Goal: Task Accomplishment & Management: Complete application form

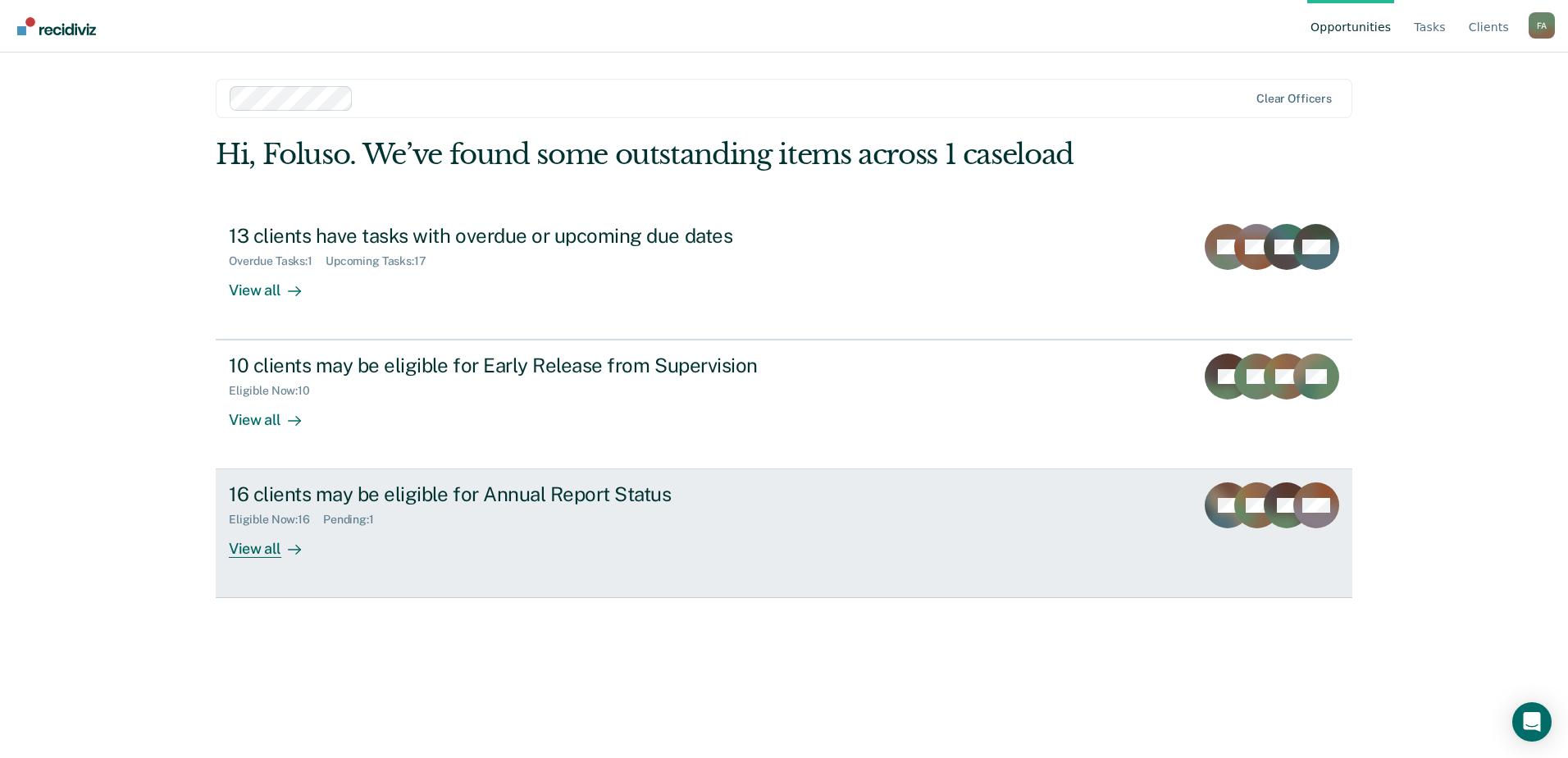
click at [1186, 487] on link "16 clients may be eligible for Annual Report Status Eligible Now : 16 Pending :…" at bounding box center [784, 533] width 1137 height 129
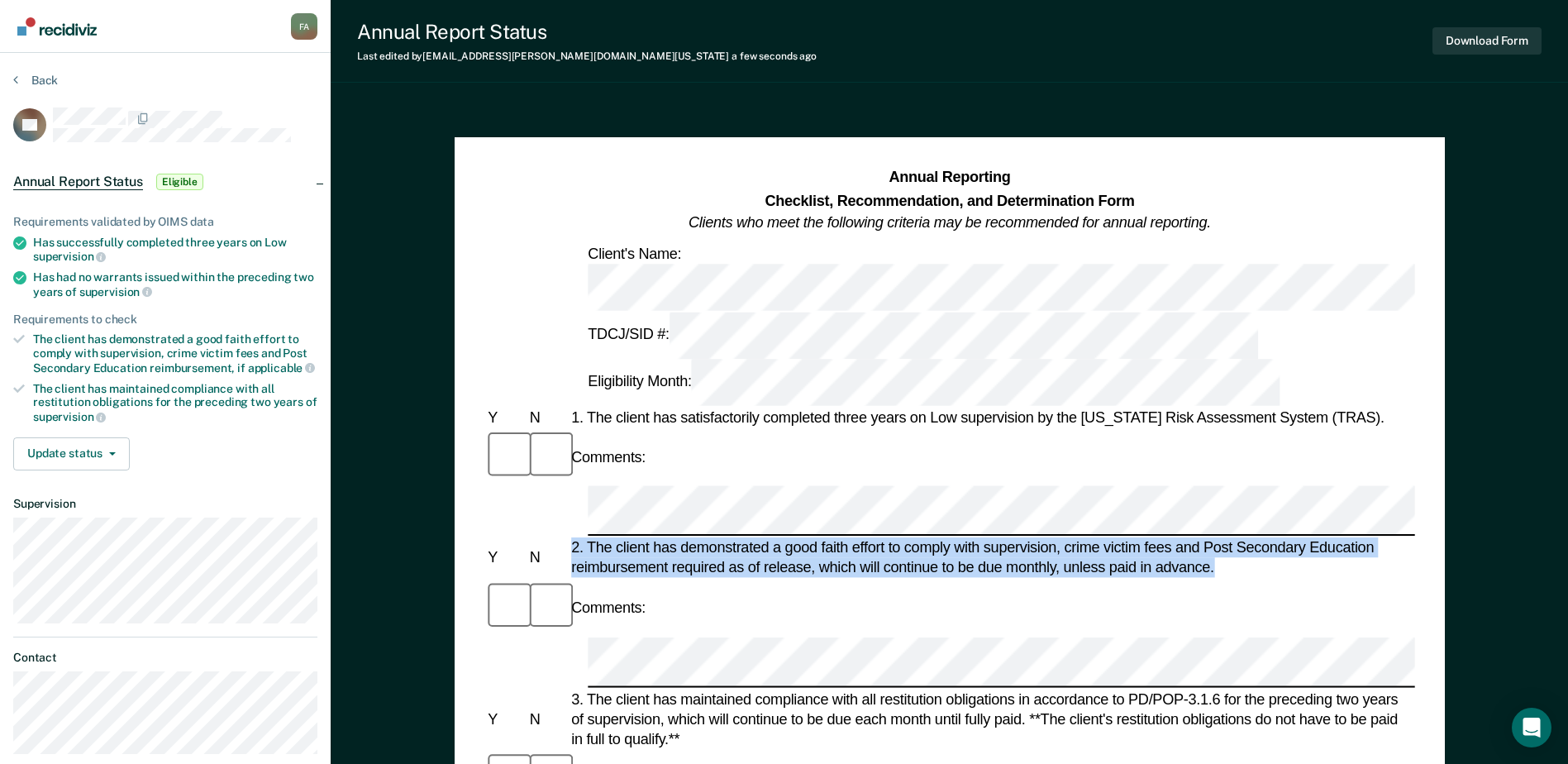
drag, startPoint x: 1217, startPoint y: 404, endPoint x: 565, endPoint y: 402, distance: 652.0
click at [565, 538] on div "Y N 2. The client has demonstrated a good faith effort to comply with supervisi…" at bounding box center [950, 558] width 930 height 40
copy div "2. The client has demonstrated a good faith effort to comply with supervision, …"
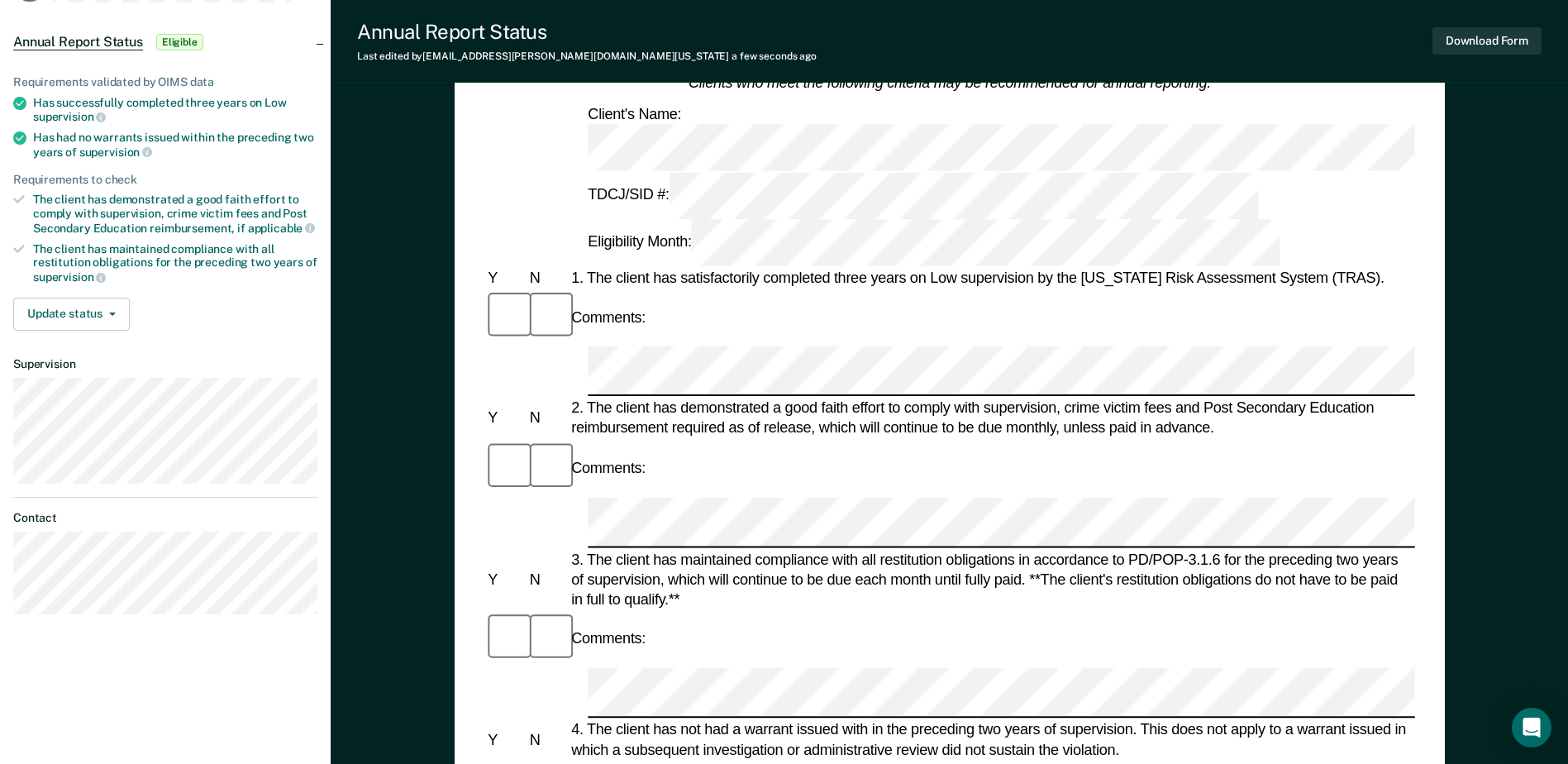
scroll to position [165, 0]
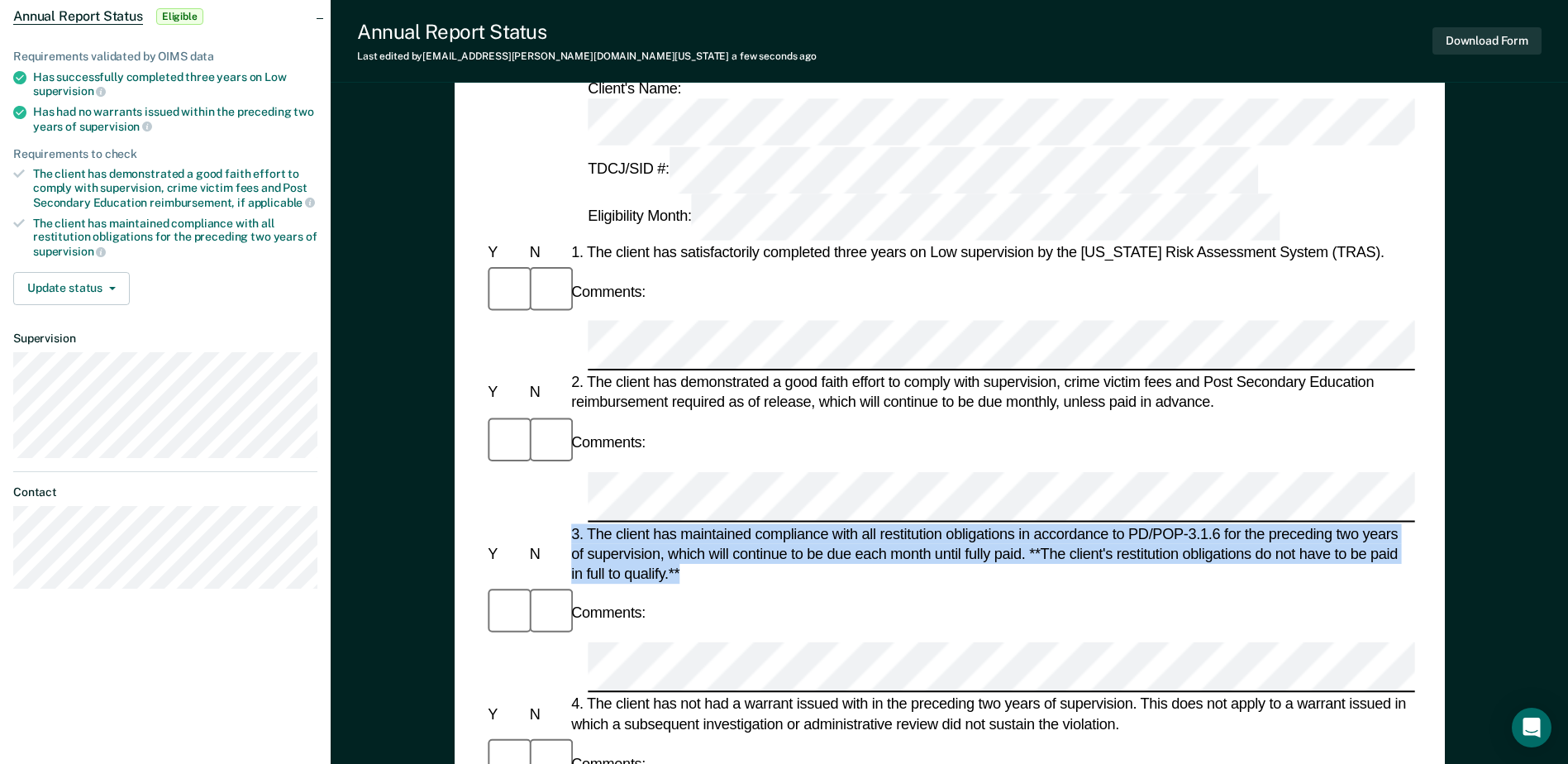
drag, startPoint x: 685, startPoint y: 359, endPoint x: 572, endPoint y: 319, distance: 119.9
click at [572, 524] on div "3. The client has maintained compliance with all restitution obligations in acc…" at bounding box center [991, 554] width 847 height 61
copy div "3. The client has maintained compliance with all restitution obligations in acc…"
click at [669, 524] on div "3. The client has maintained compliance with all restitution obligations in acc…" at bounding box center [991, 554] width 847 height 61
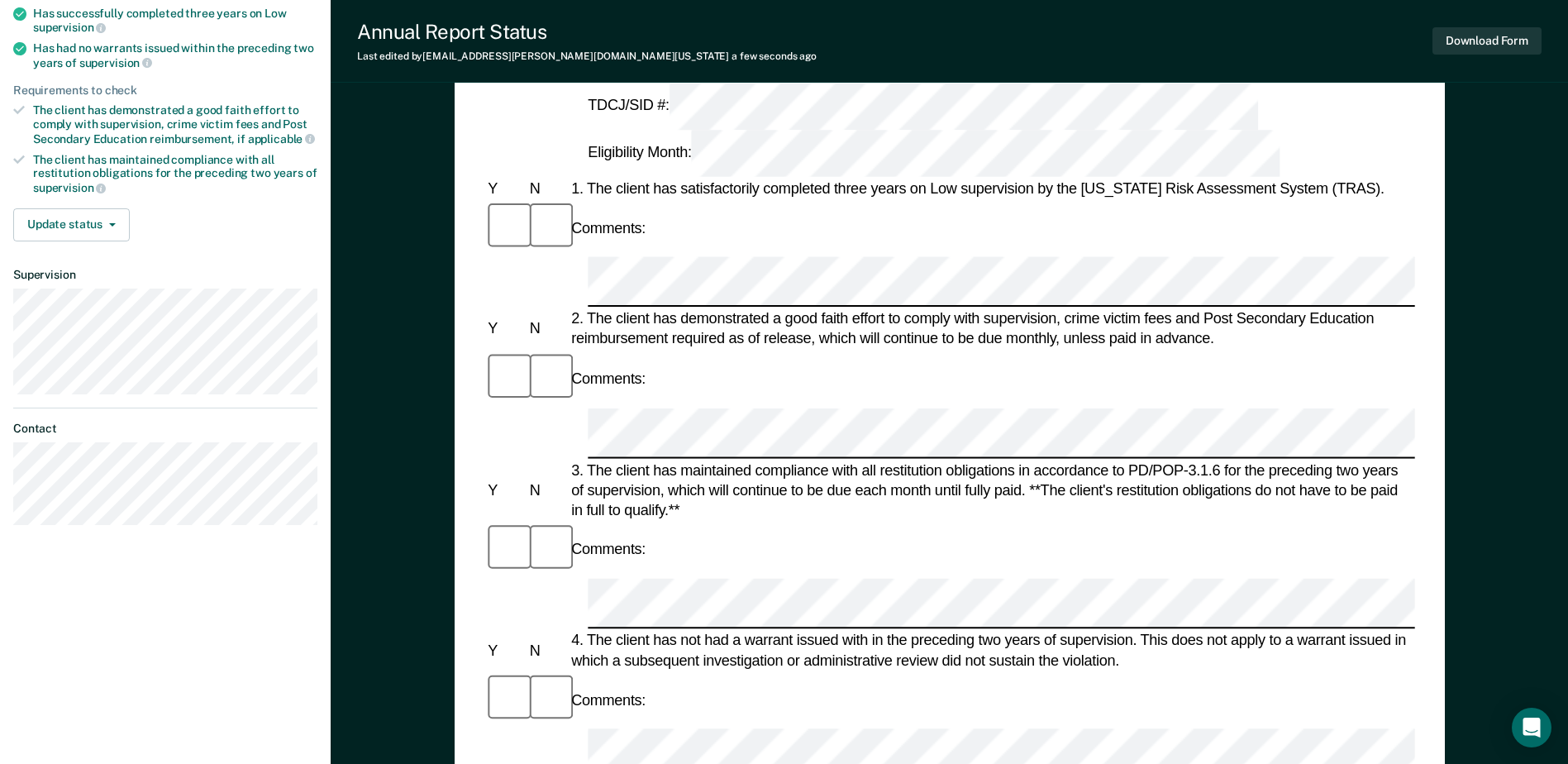
scroll to position [248, 0]
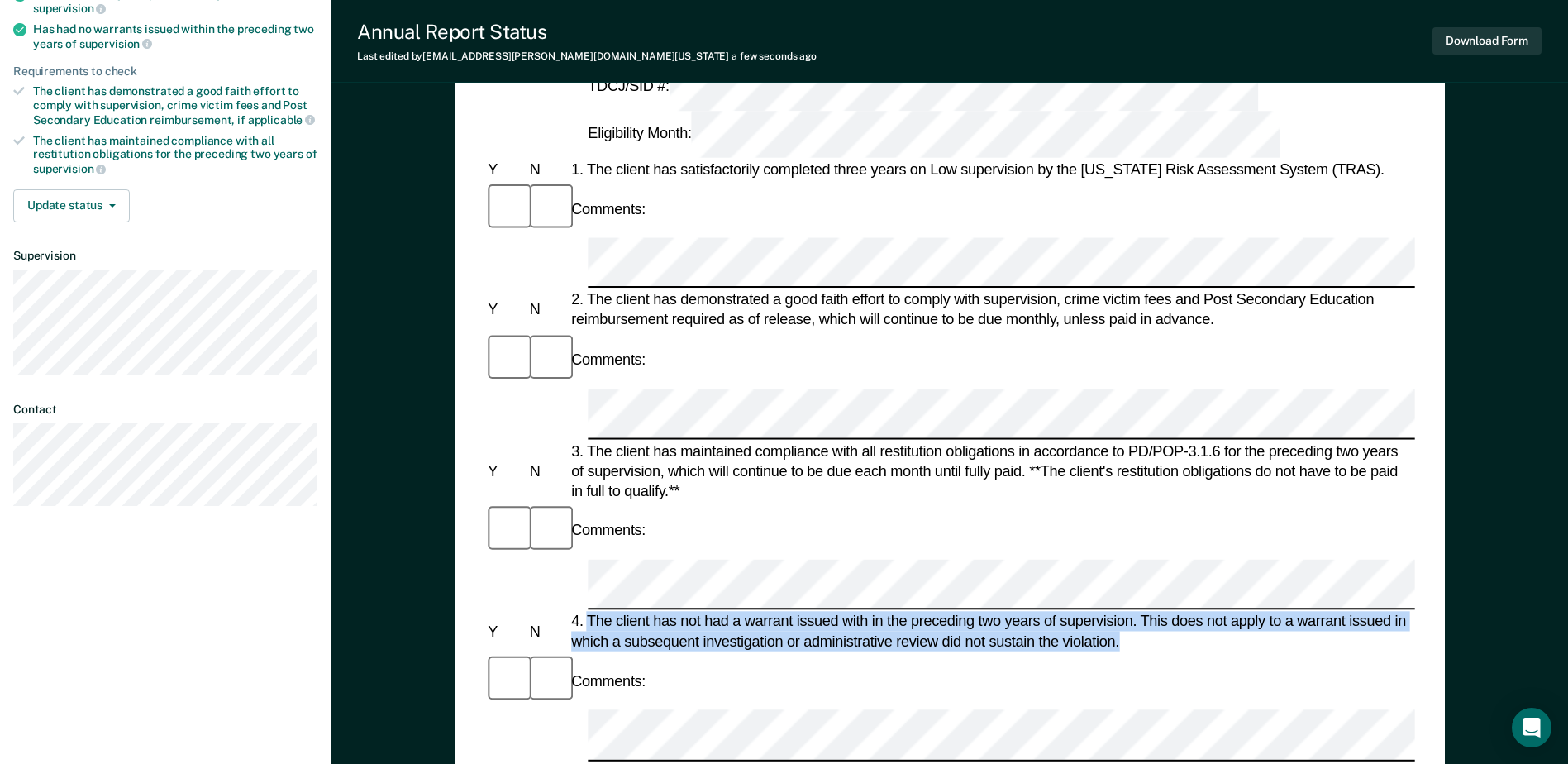
drag, startPoint x: 1118, startPoint y: 381, endPoint x: 588, endPoint y: 357, distance: 530.5
click at [588, 612] on div "4. The client has not had a warrant issued with in the preceding two years of s…" at bounding box center [991, 631] width 847 height 40
copy div "The client has not had a warrant issued with in the preceding two years of supe…"
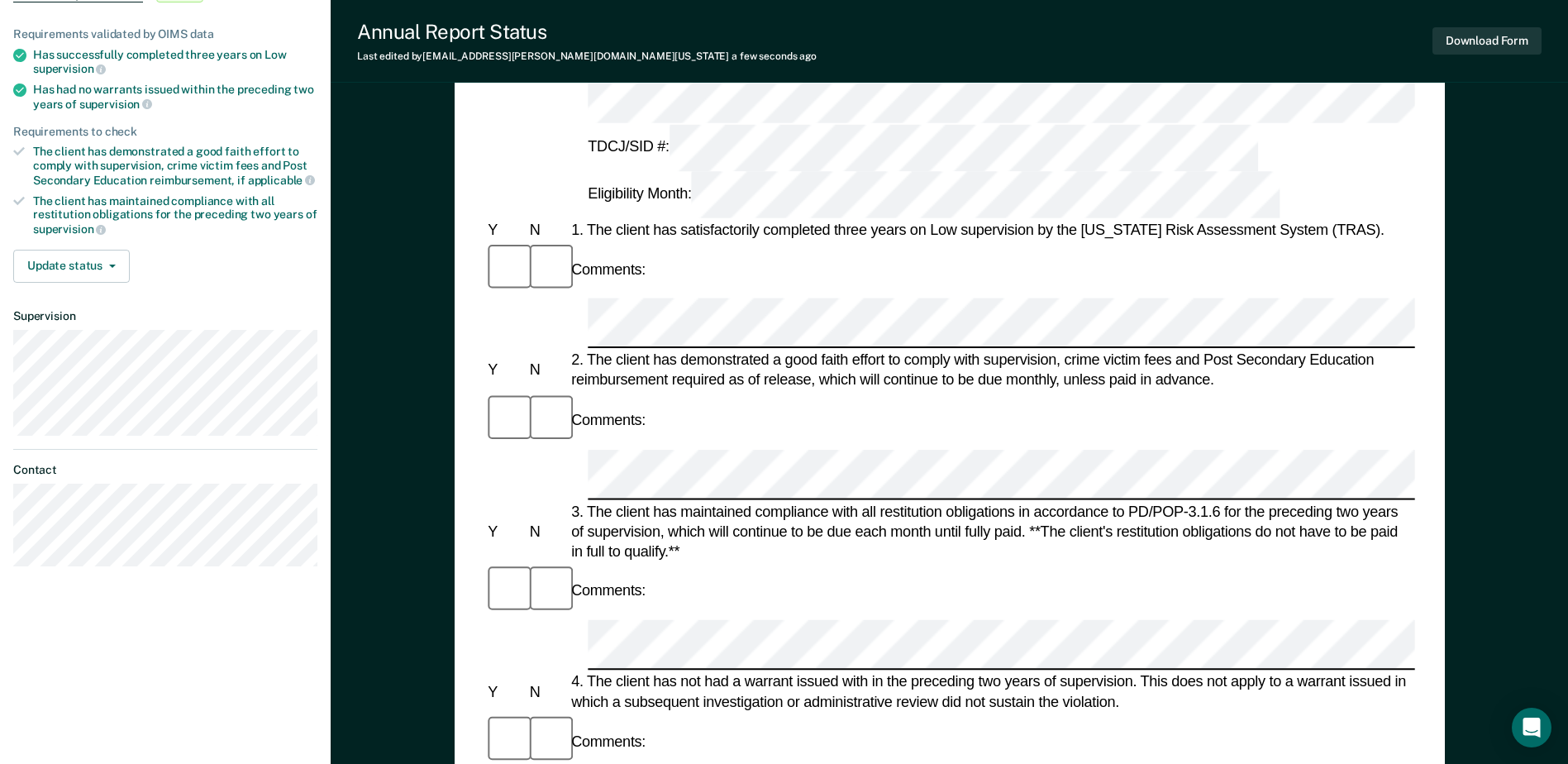
scroll to position [0, 0]
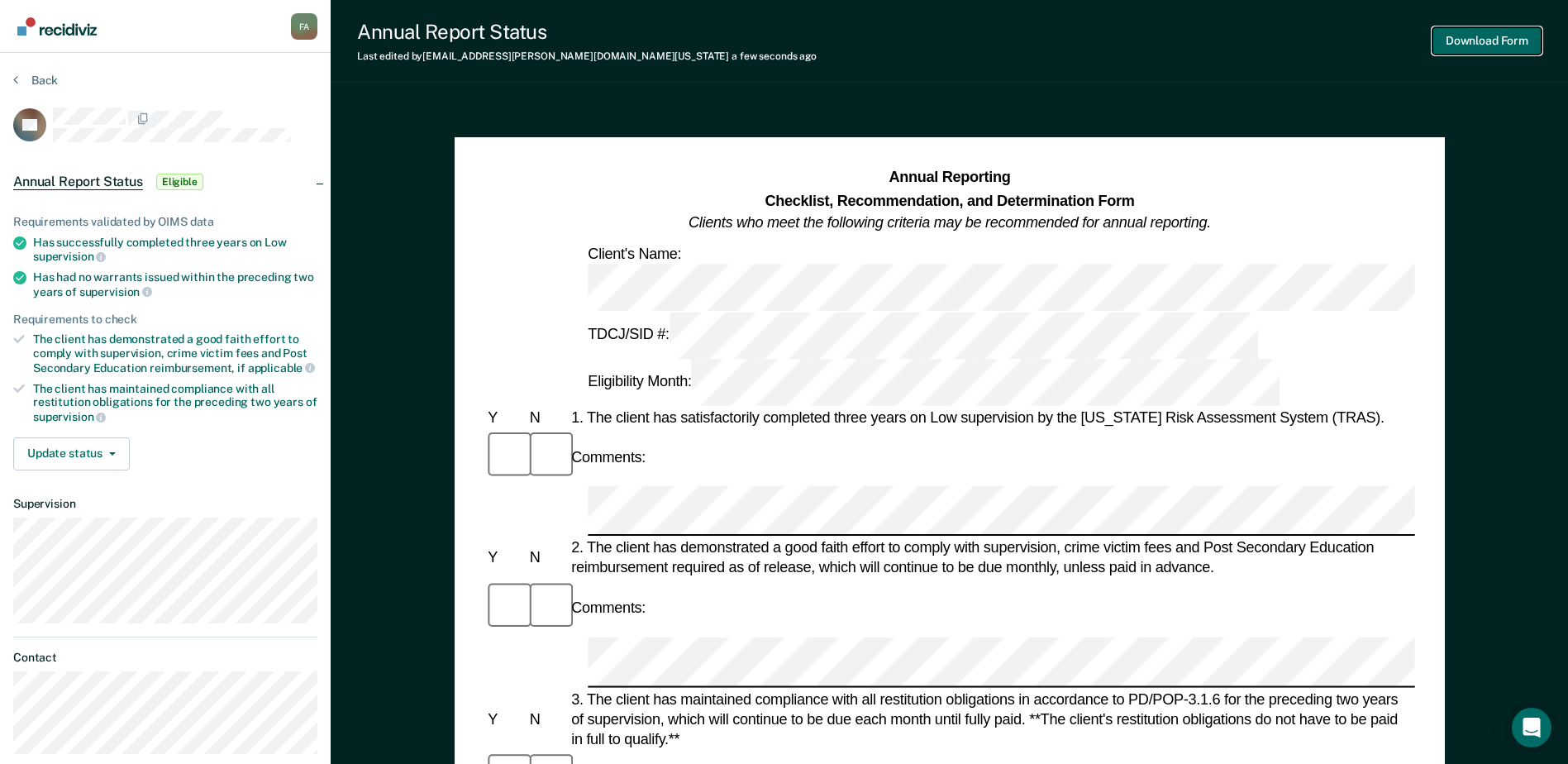
click at [1509, 44] on button "Download Form" at bounding box center [1487, 41] width 109 height 27
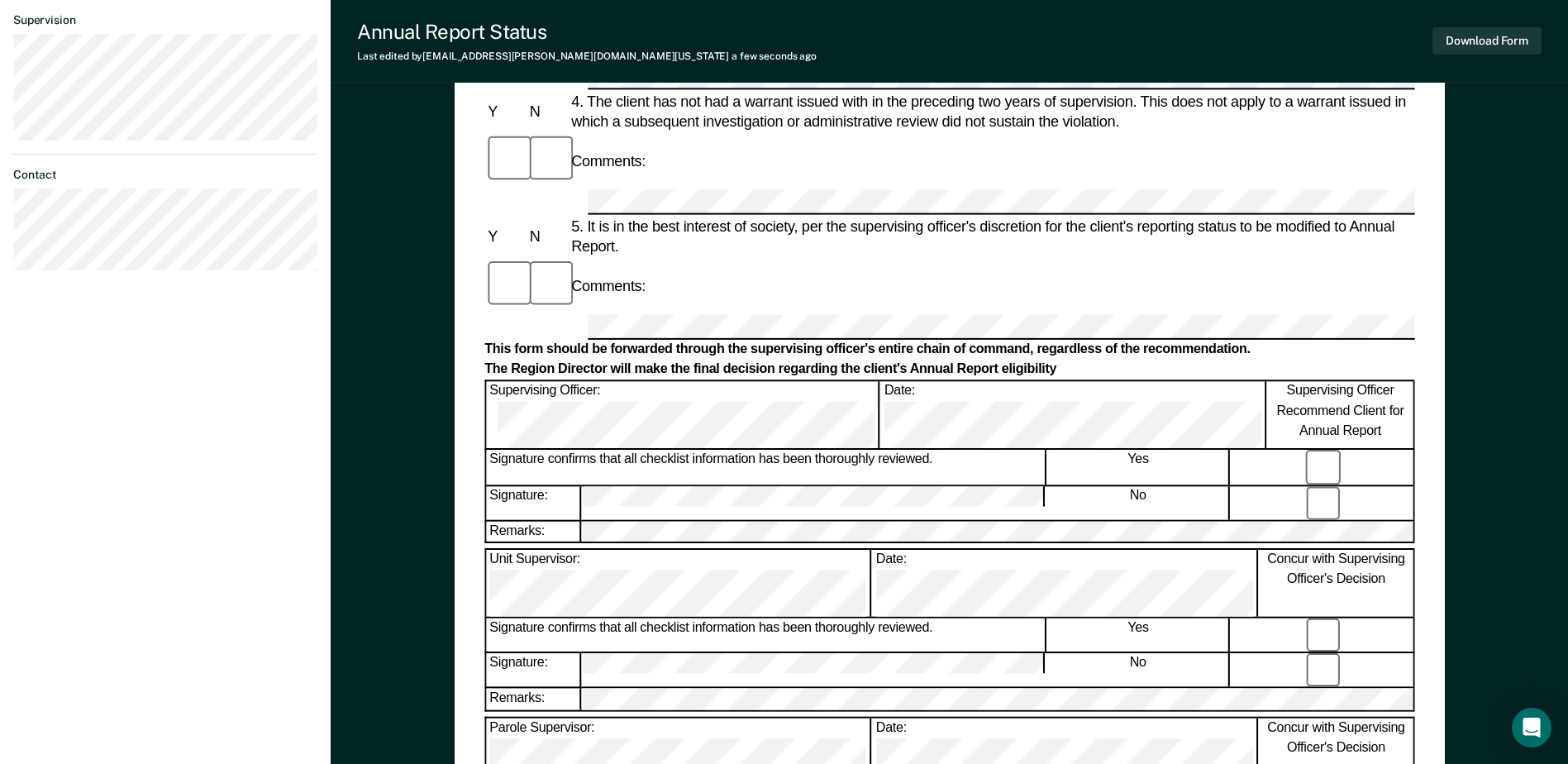
scroll to position [578, 0]
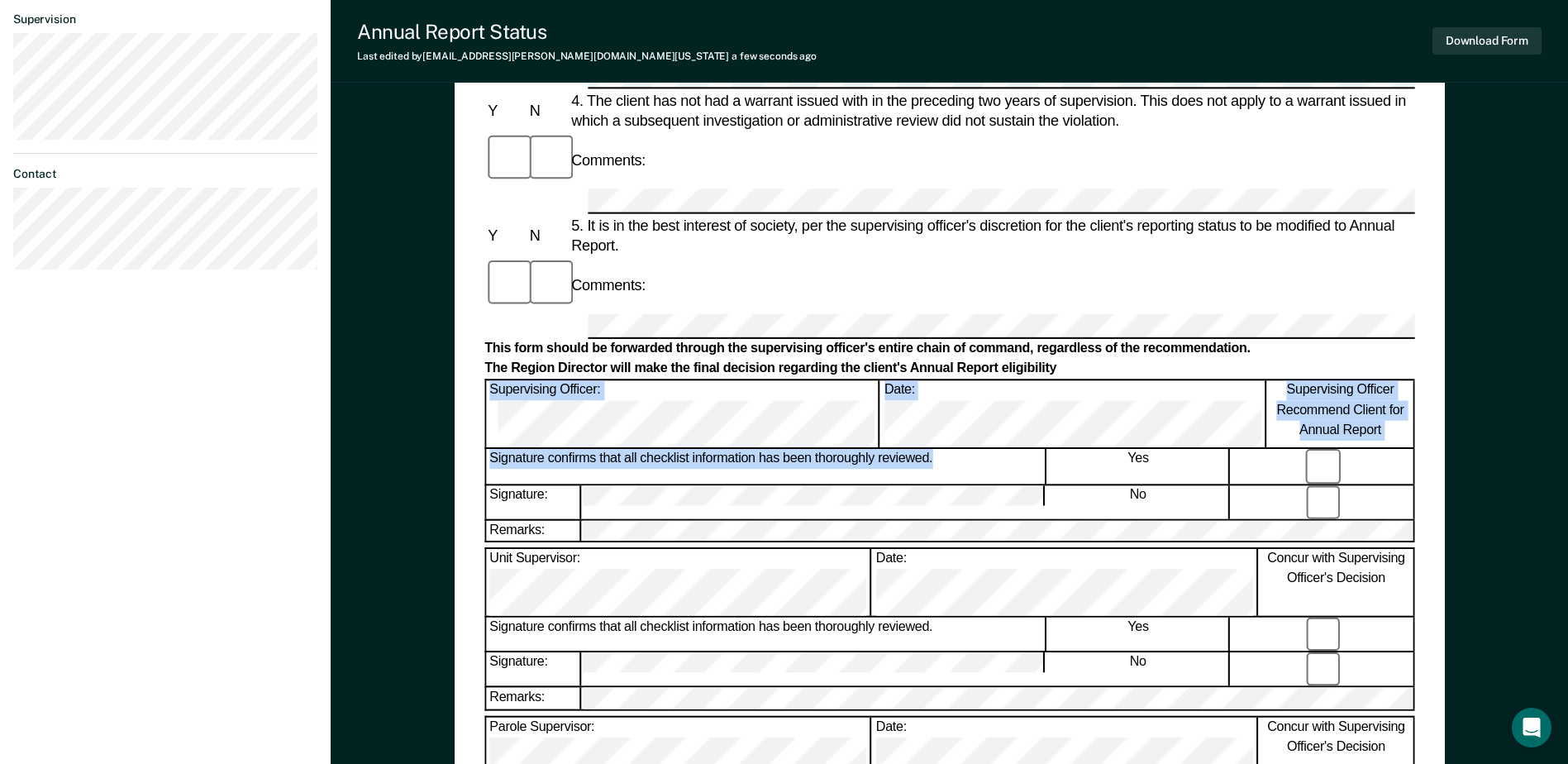
drag, startPoint x: 938, startPoint y: 285, endPoint x: 496, endPoint y: 284, distance: 442.0
click at [496, 449] on div "Signature confirms that all checklist information has been thoroughly reviewed." at bounding box center [766, 466] width 560 height 34
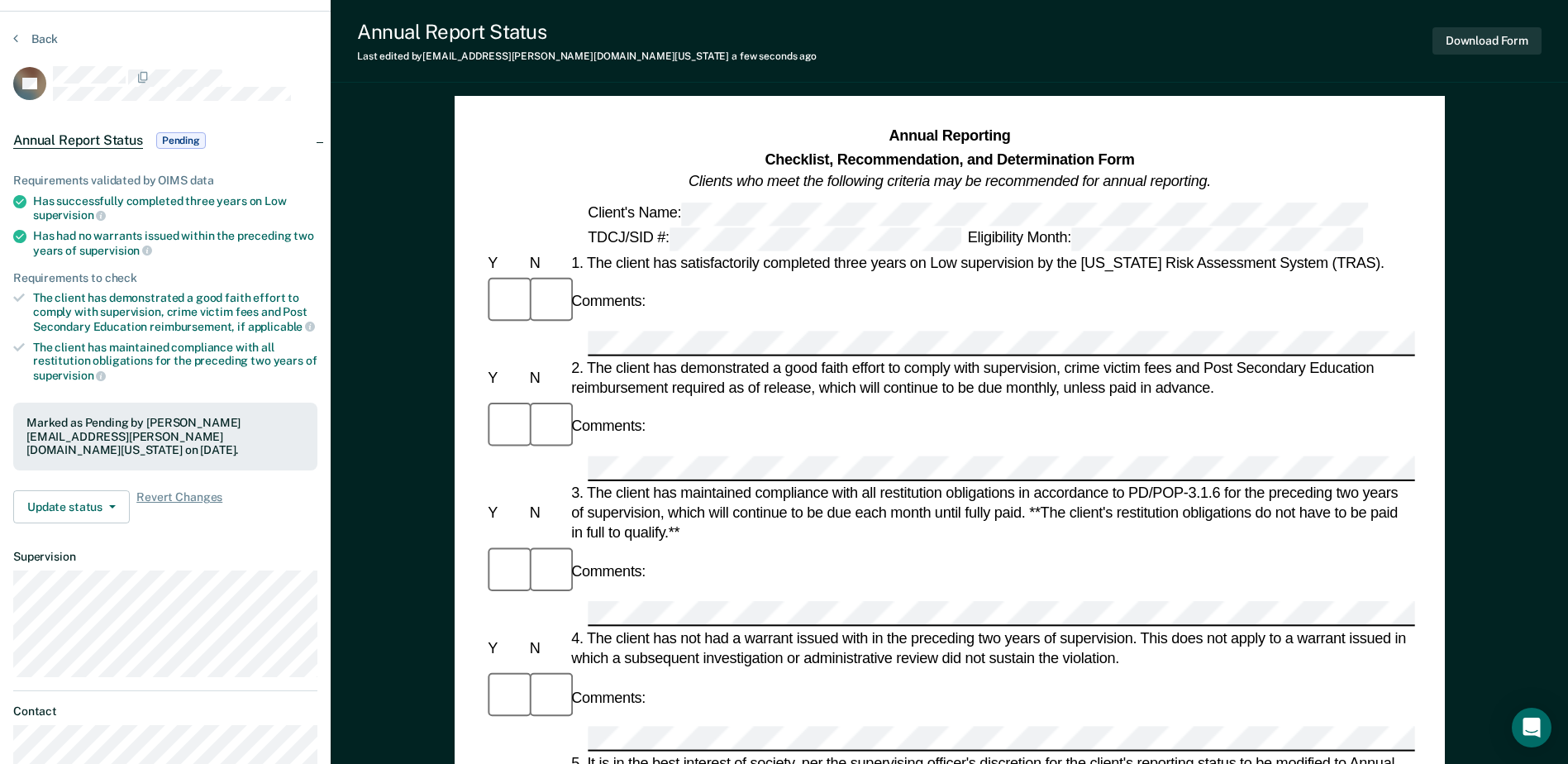
scroll to position [0, 0]
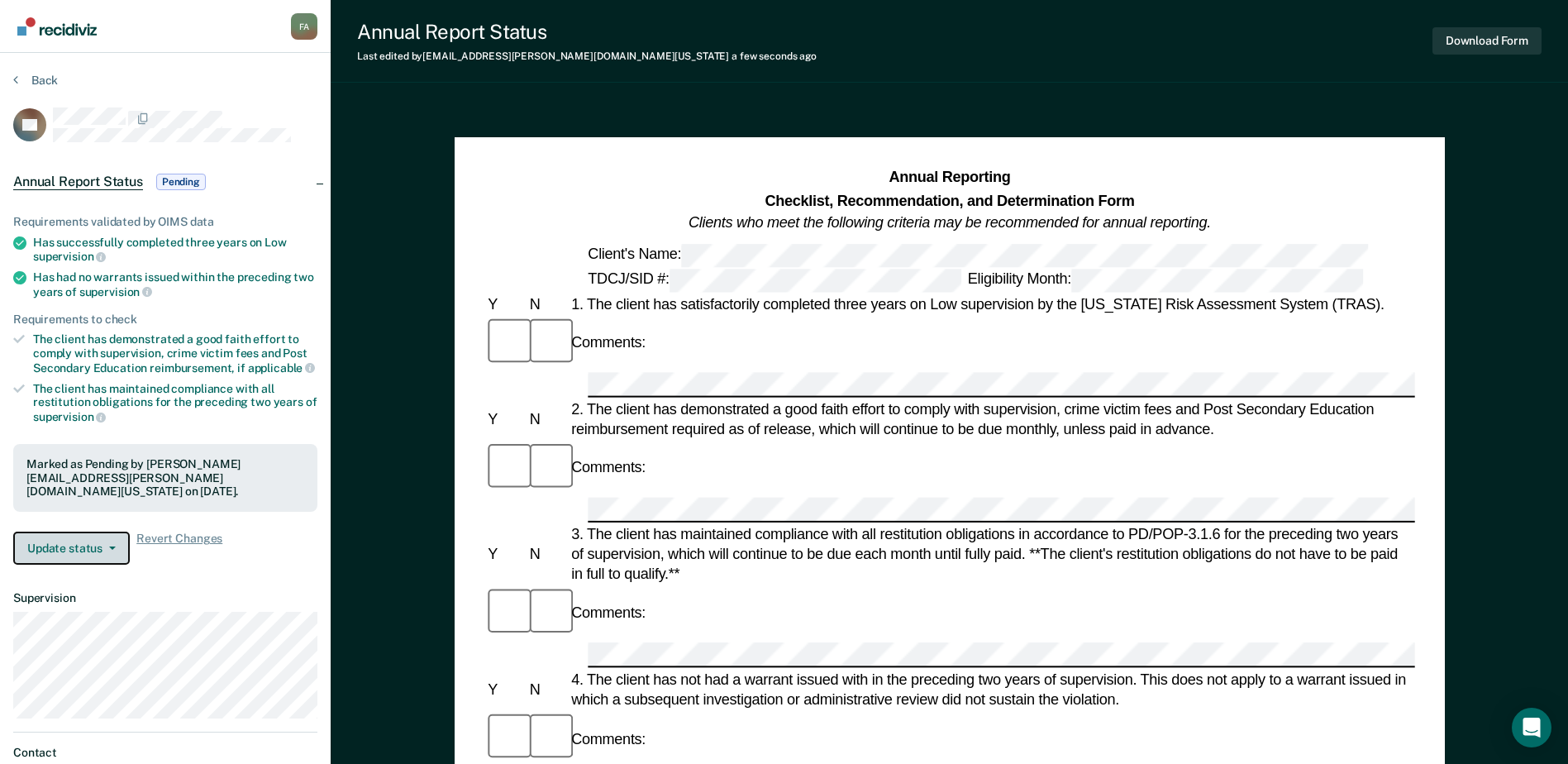
click at [66, 531] on button "Update status" at bounding box center [71, 548] width 116 height 33
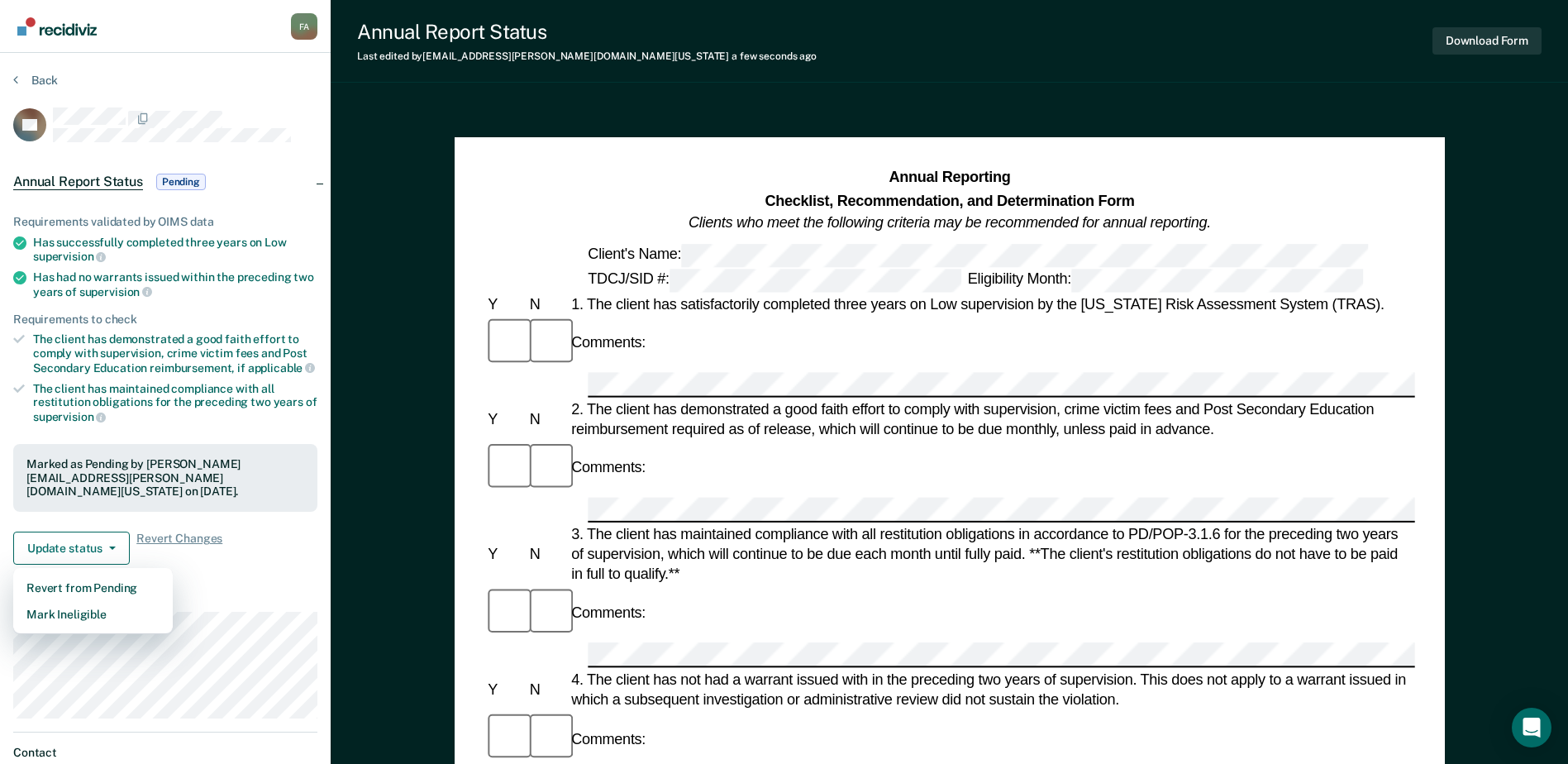
click at [219, 591] on dt "Supervision" at bounding box center [165, 598] width 304 height 14
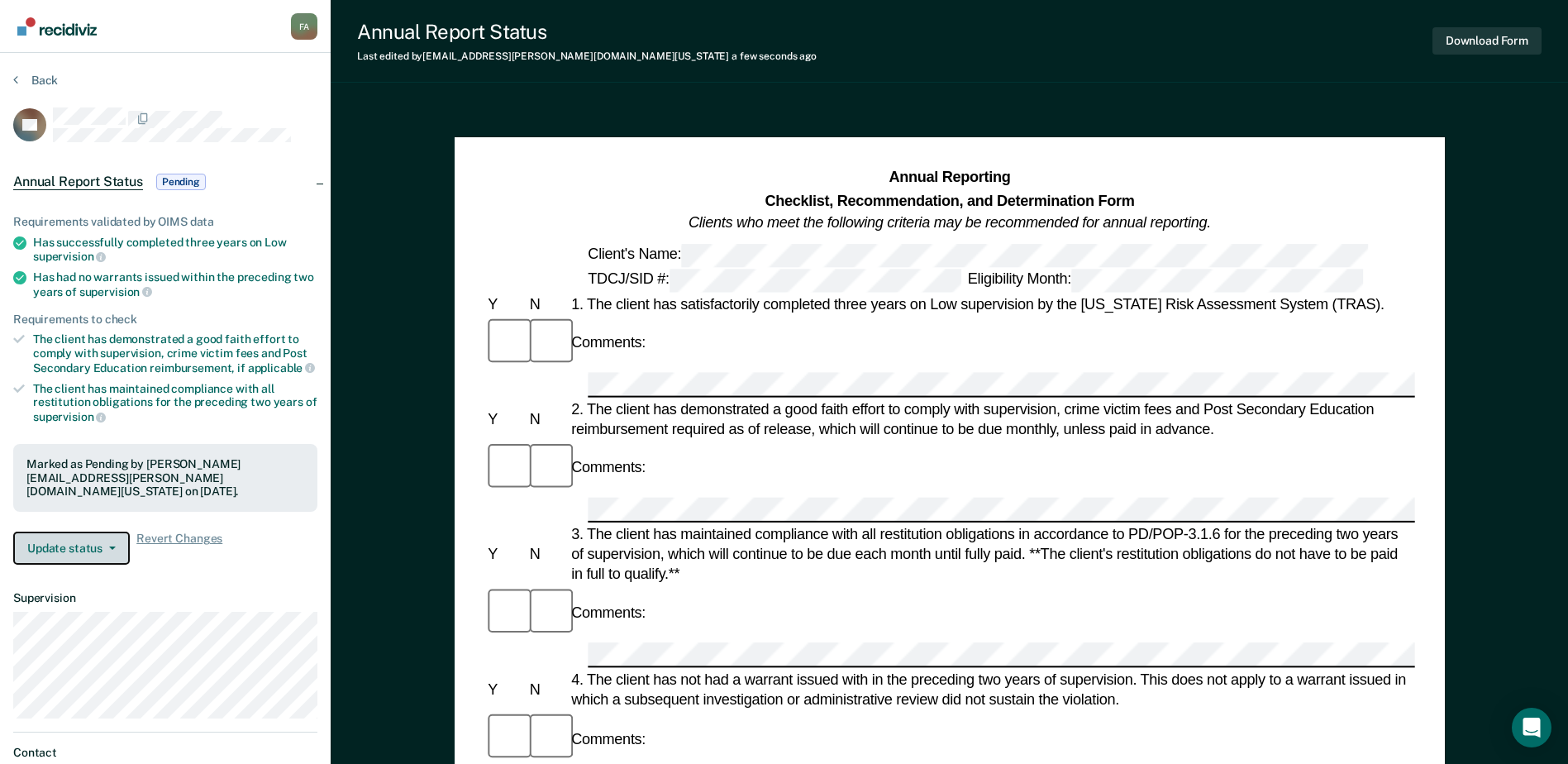
click at [88, 536] on button "Update status" at bounding box center [71, 548] width 116 height 33
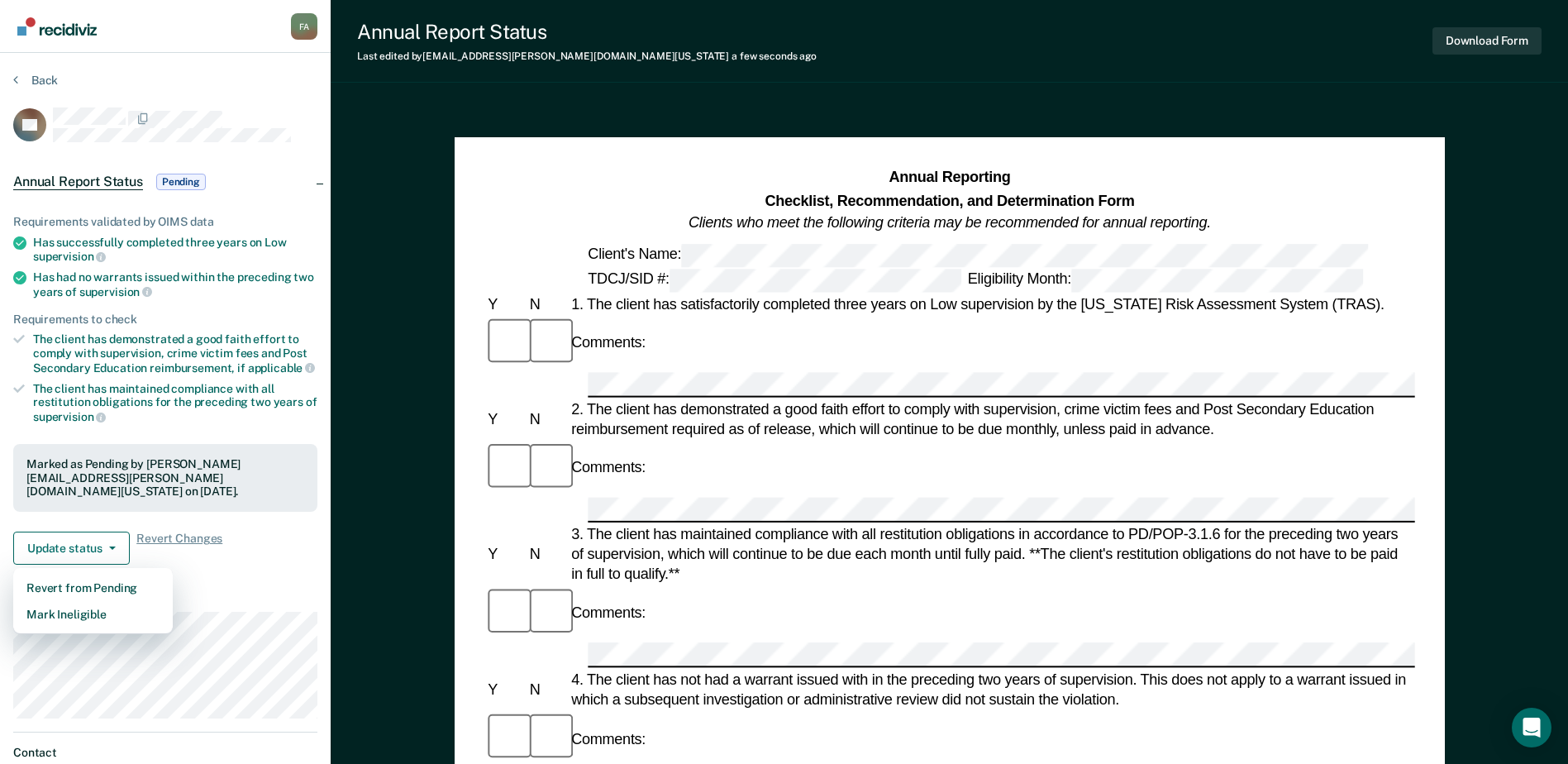
click at [242, 591] on dt "Supervision" at bounding box center [165, 598] width 304 height 14
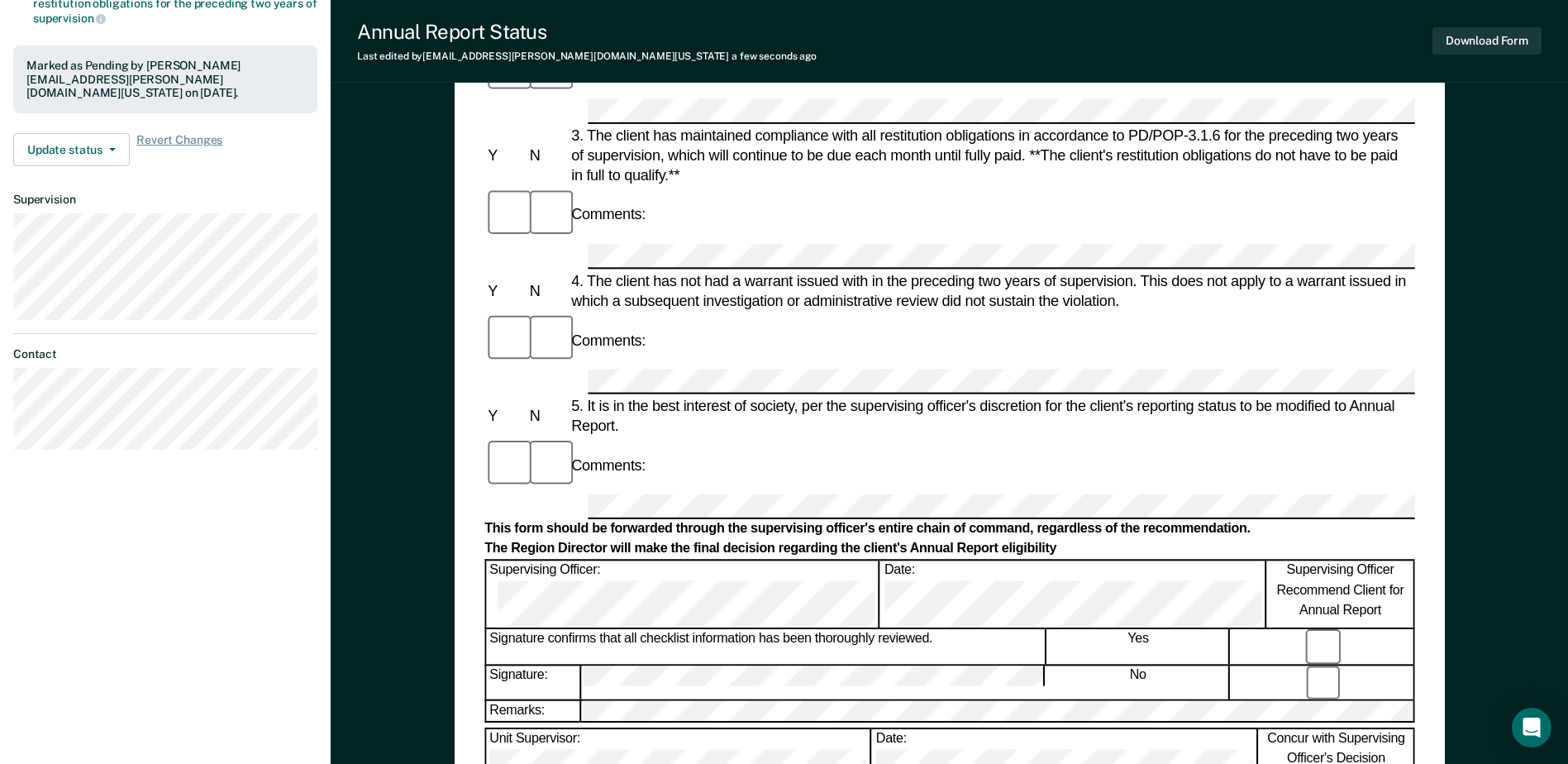
scroll to position [379, 0]
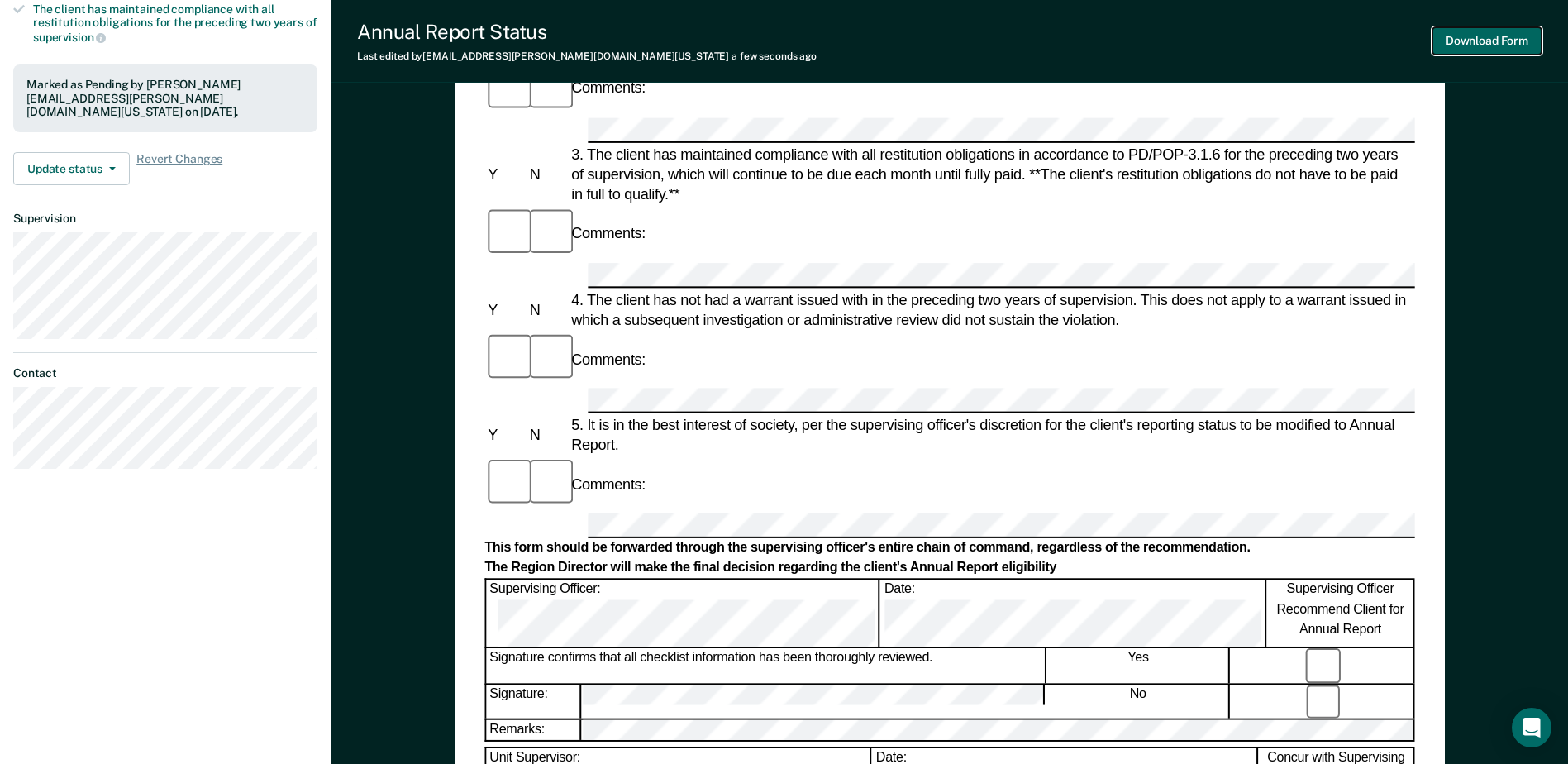
click at [1483, 34] on button "Download Form" at bounding box center [1487, 41] width 109 height 27
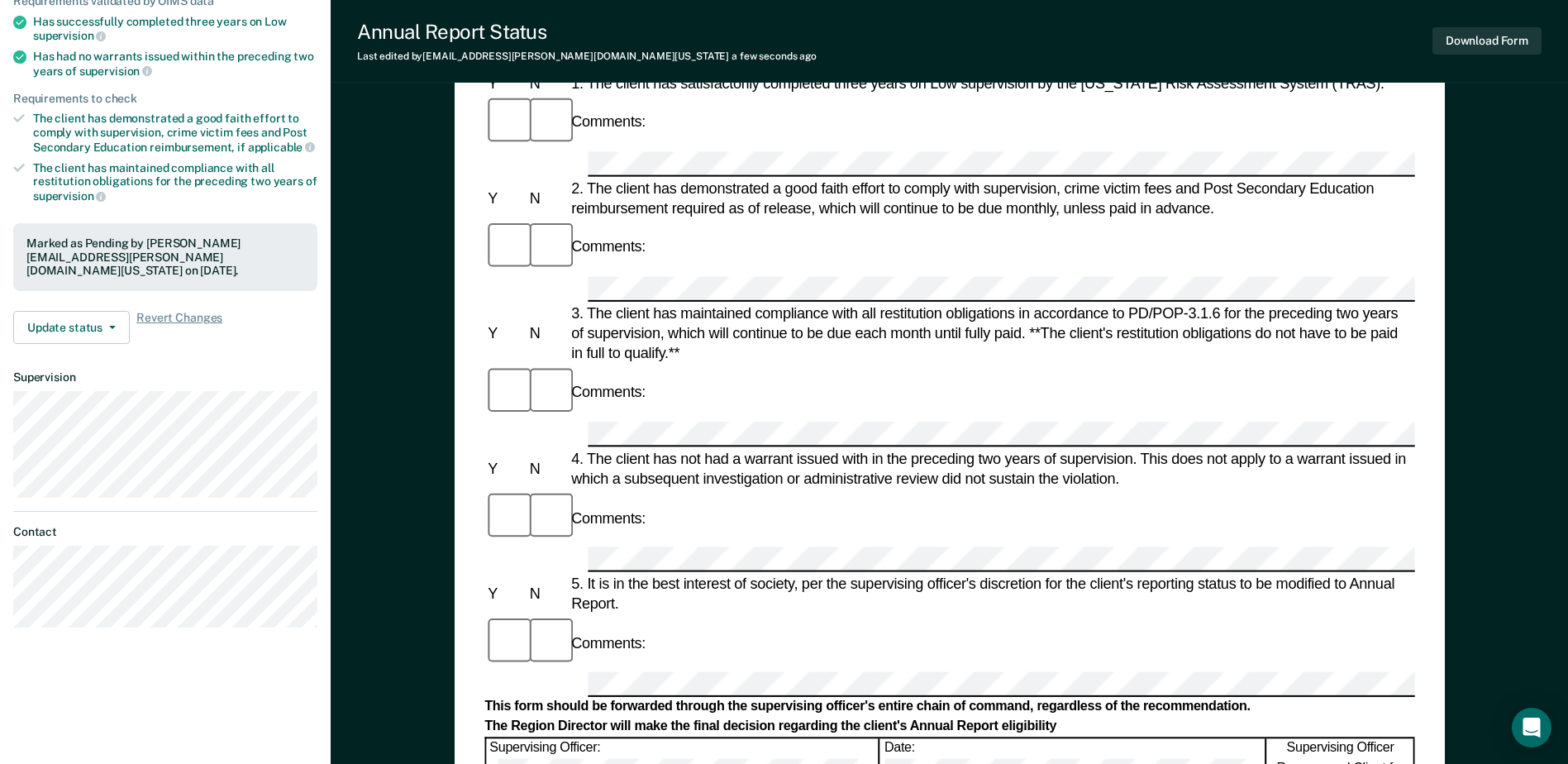
scroll to position [0, 0]
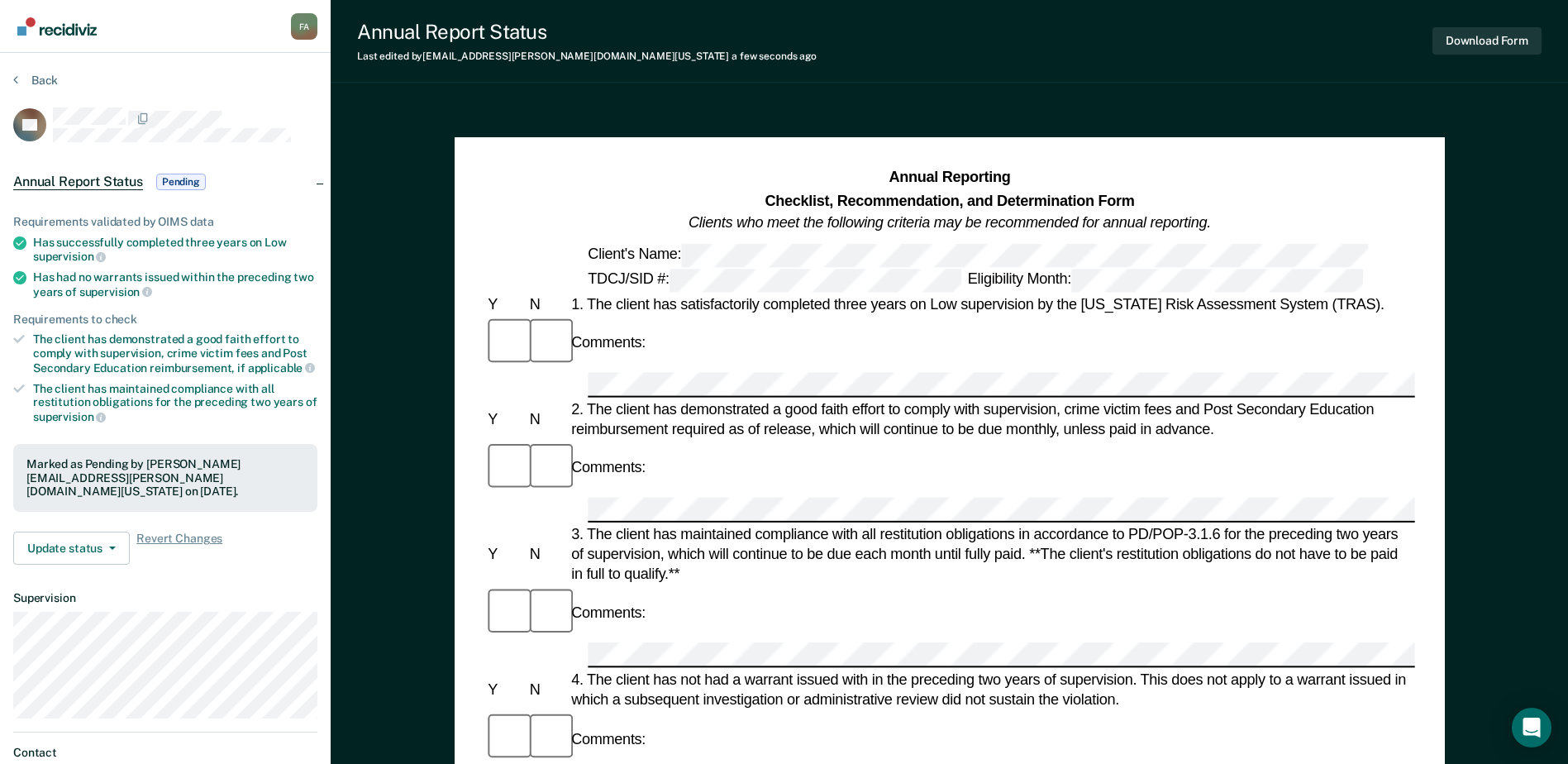
click at [52, 30] on img "Go to Recidiviz Home" at bounding box center [57, 26] width 79 height 19
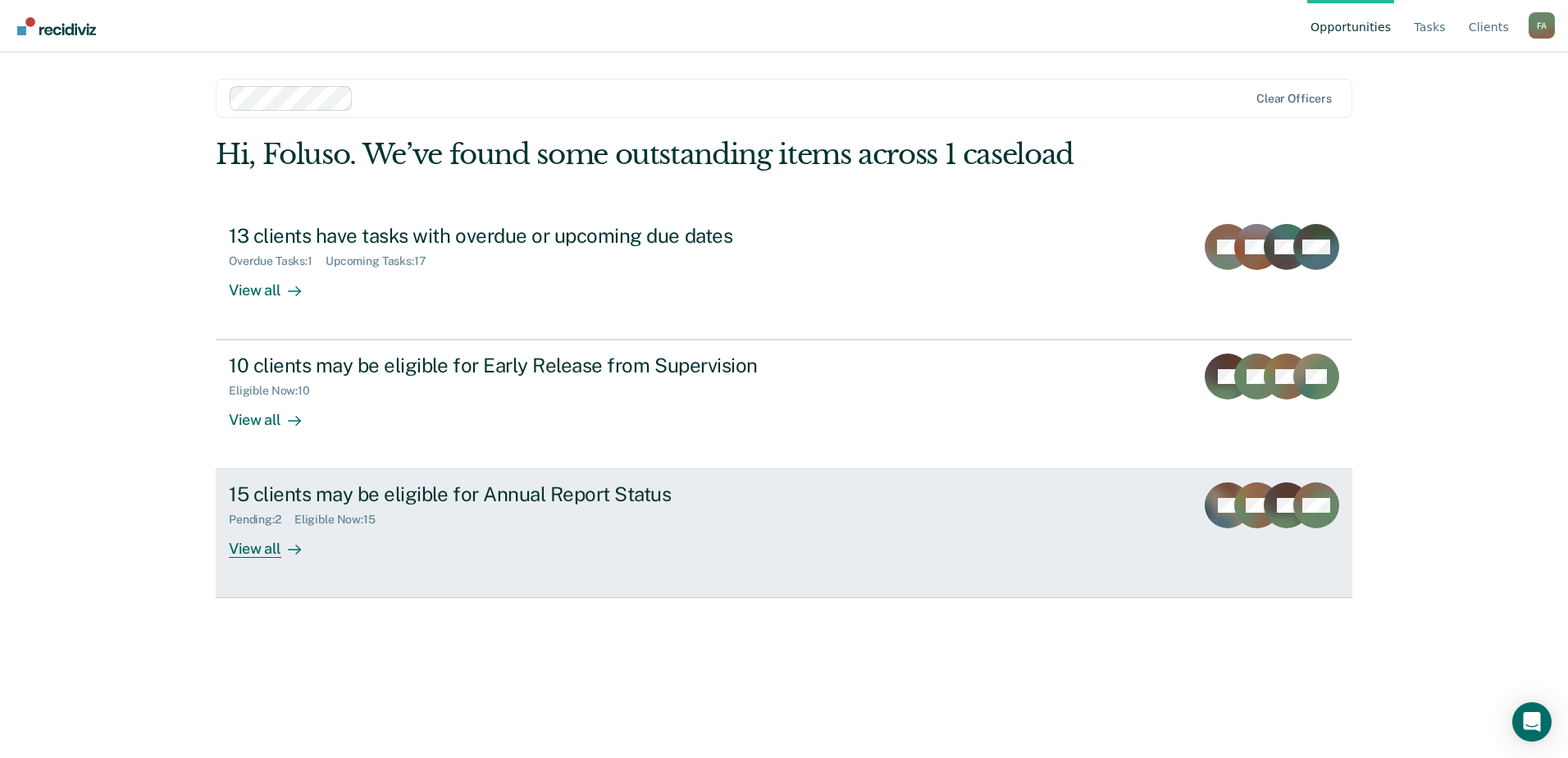
click at [446, 487] on div "15 clients may be eligible for Annual Report Status" at bounding box center [517, 494] width 576 height 24
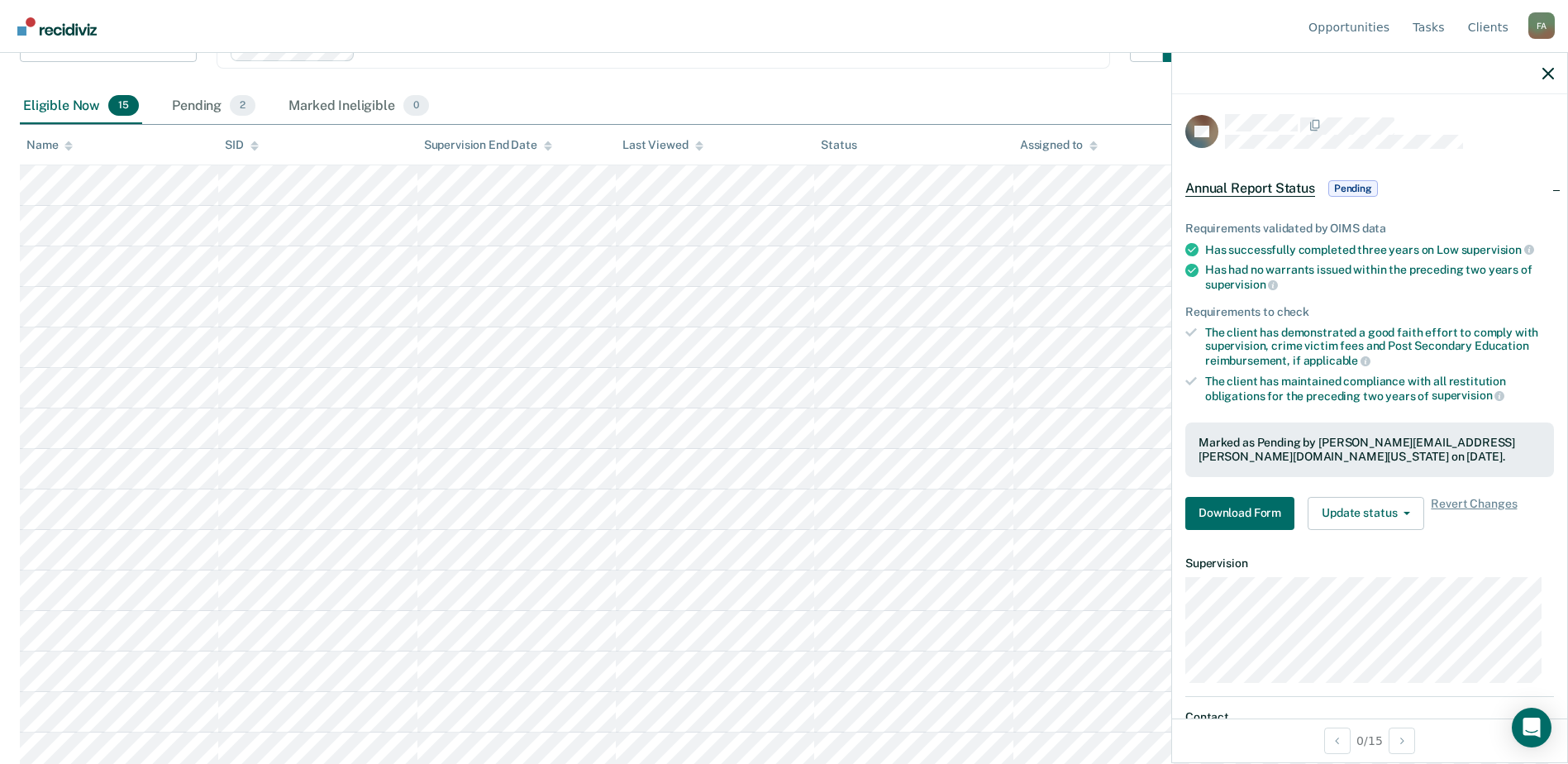
scroll to position [244, 0]
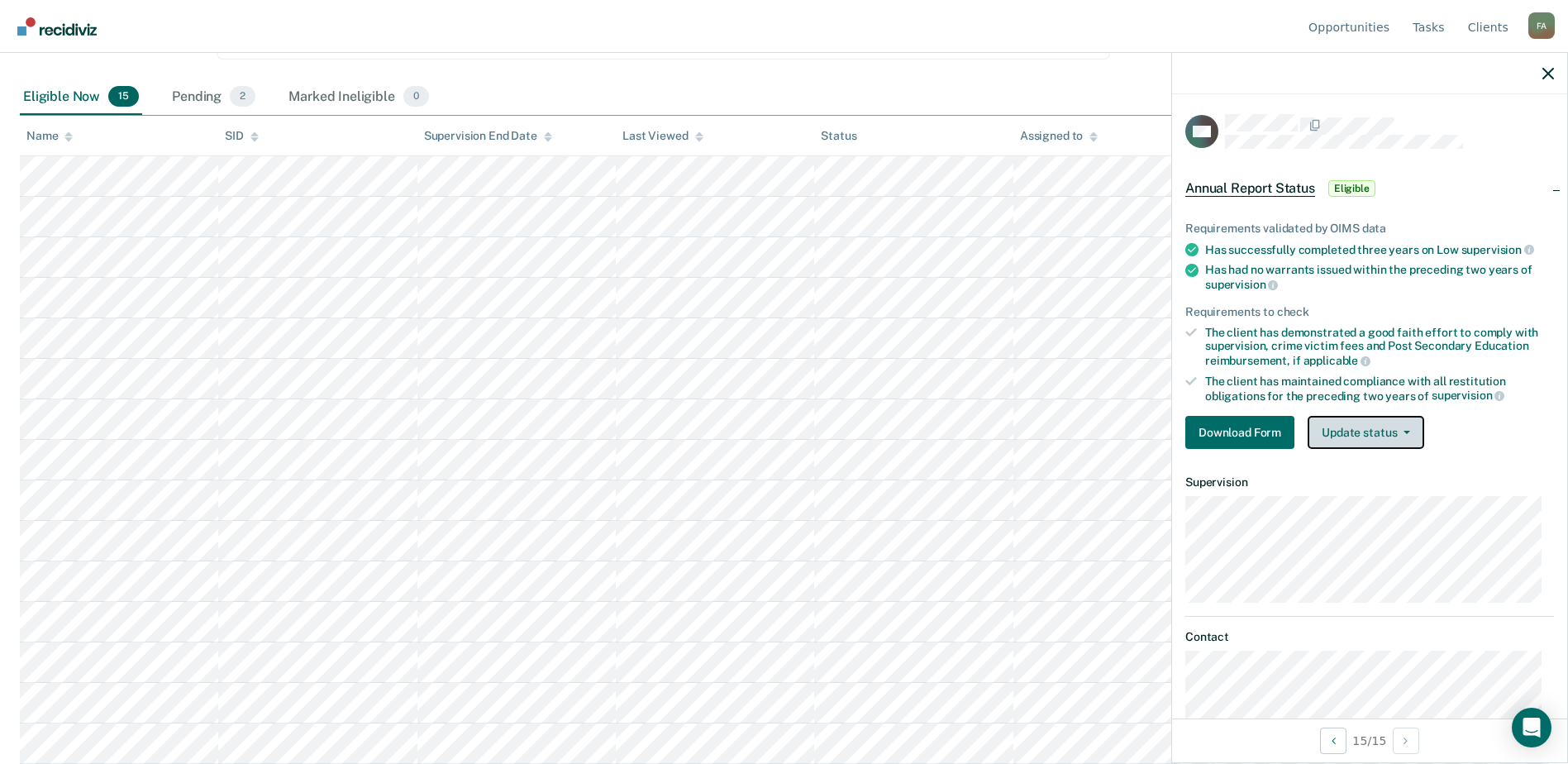
click at [1336, 427] on button "Update status" at bounding box center [1366, 433] width 116 height 33
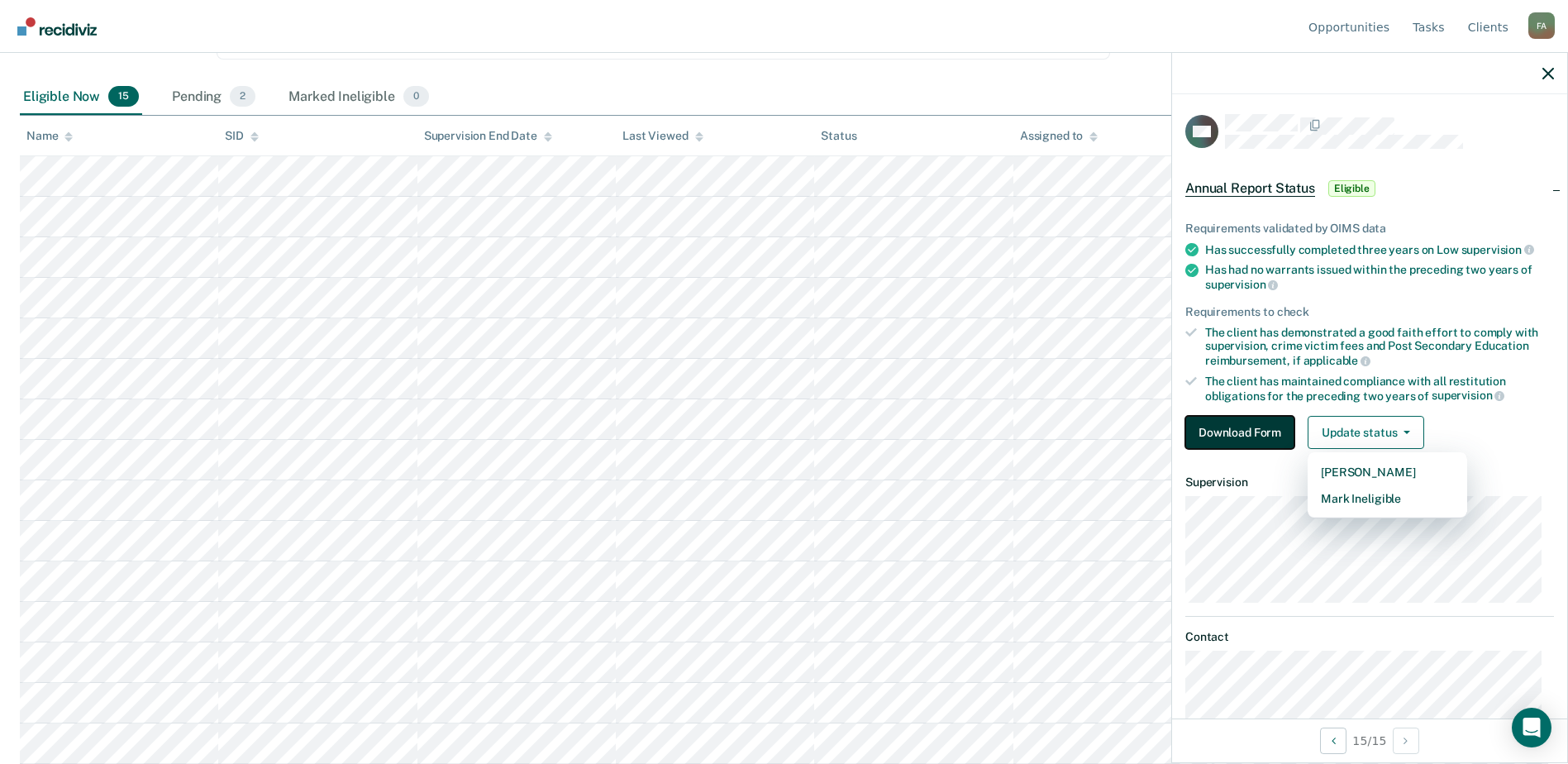
click at [1265, 434] on button "Download Form" at bounding box center [1240, 433] width 109 height 33
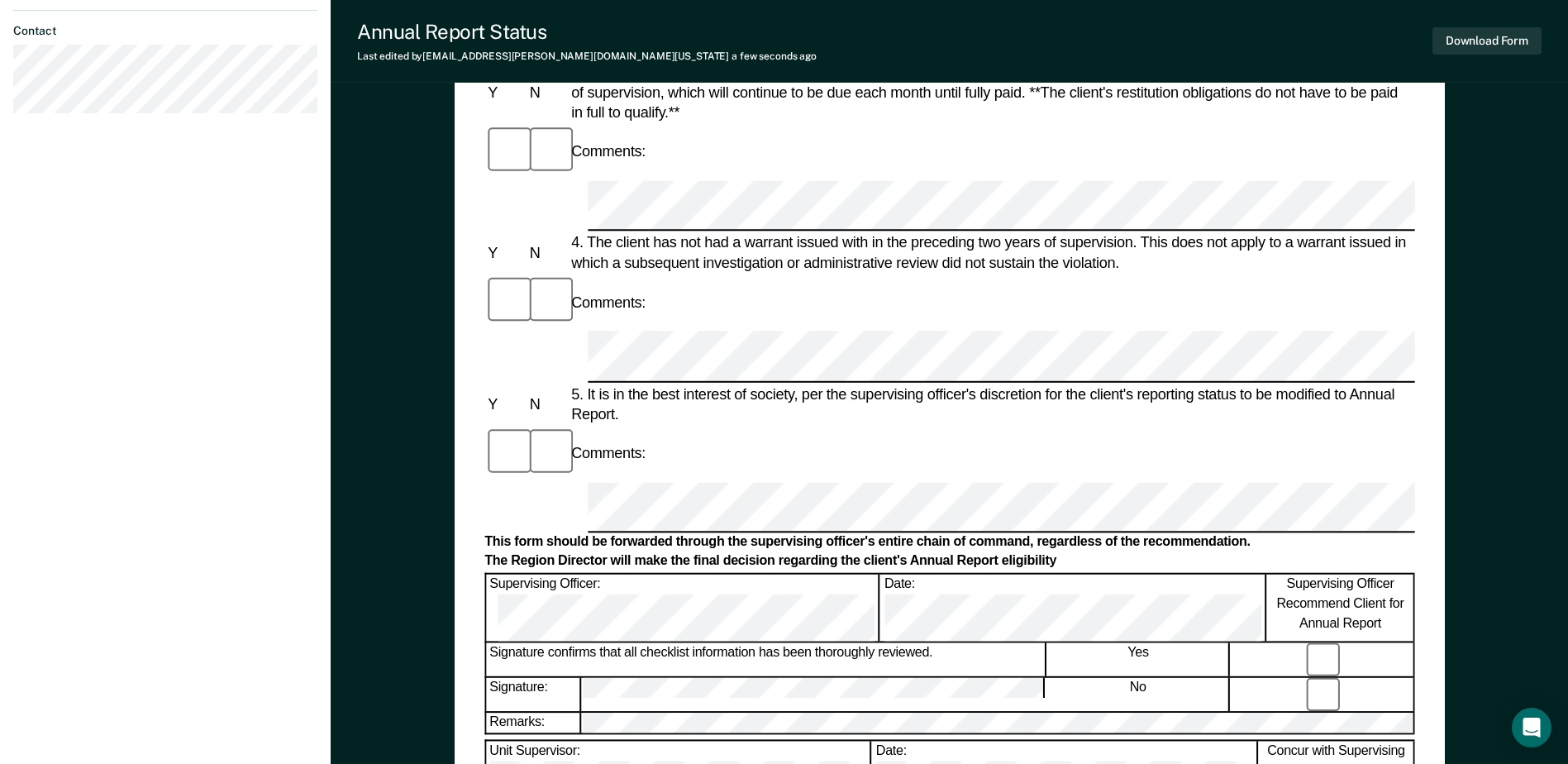
scroll to position [413, 0]
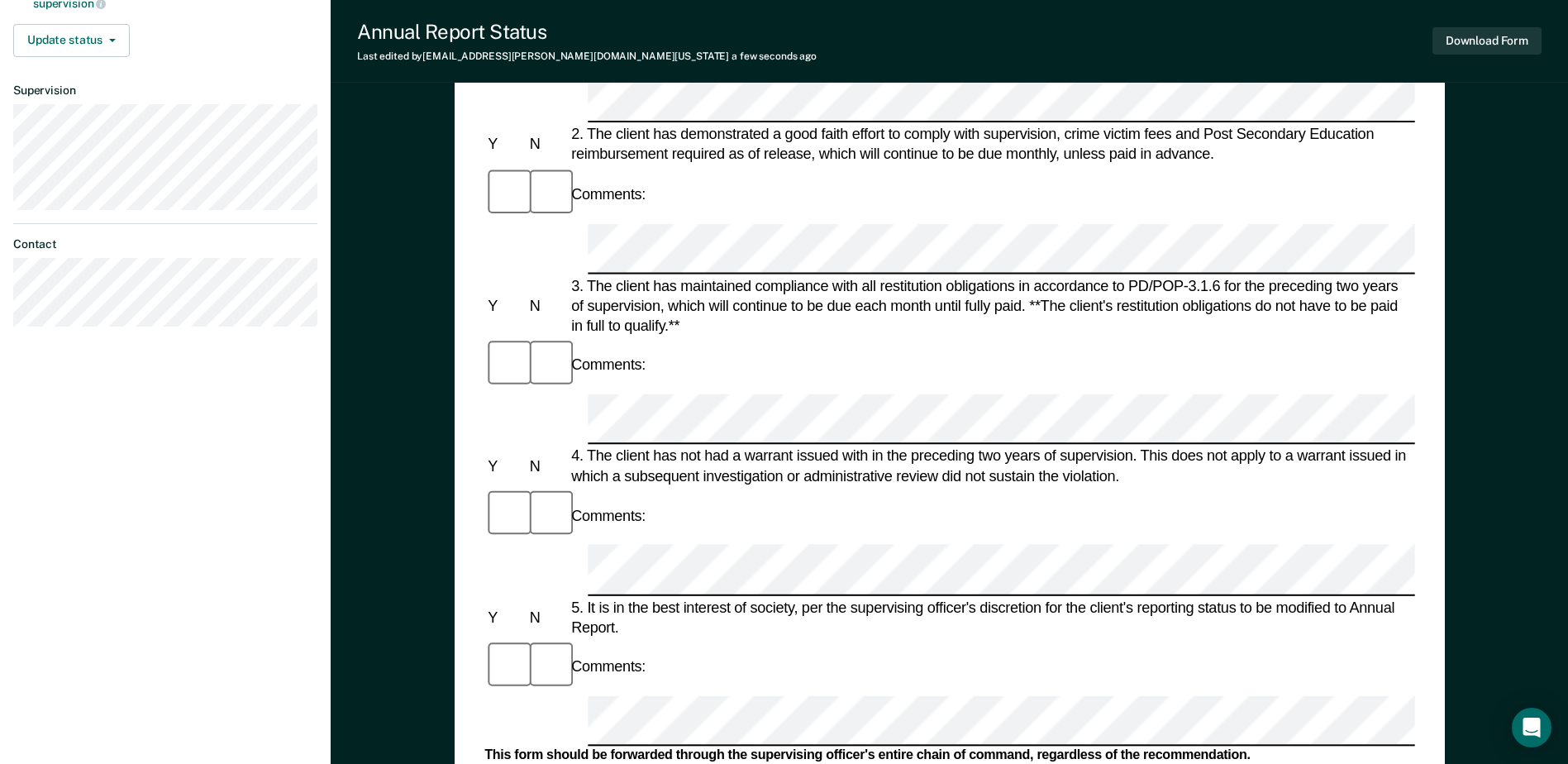
click at [652, 639] on div "Comments:" at bounding box center [950, 666] width 930 height 56
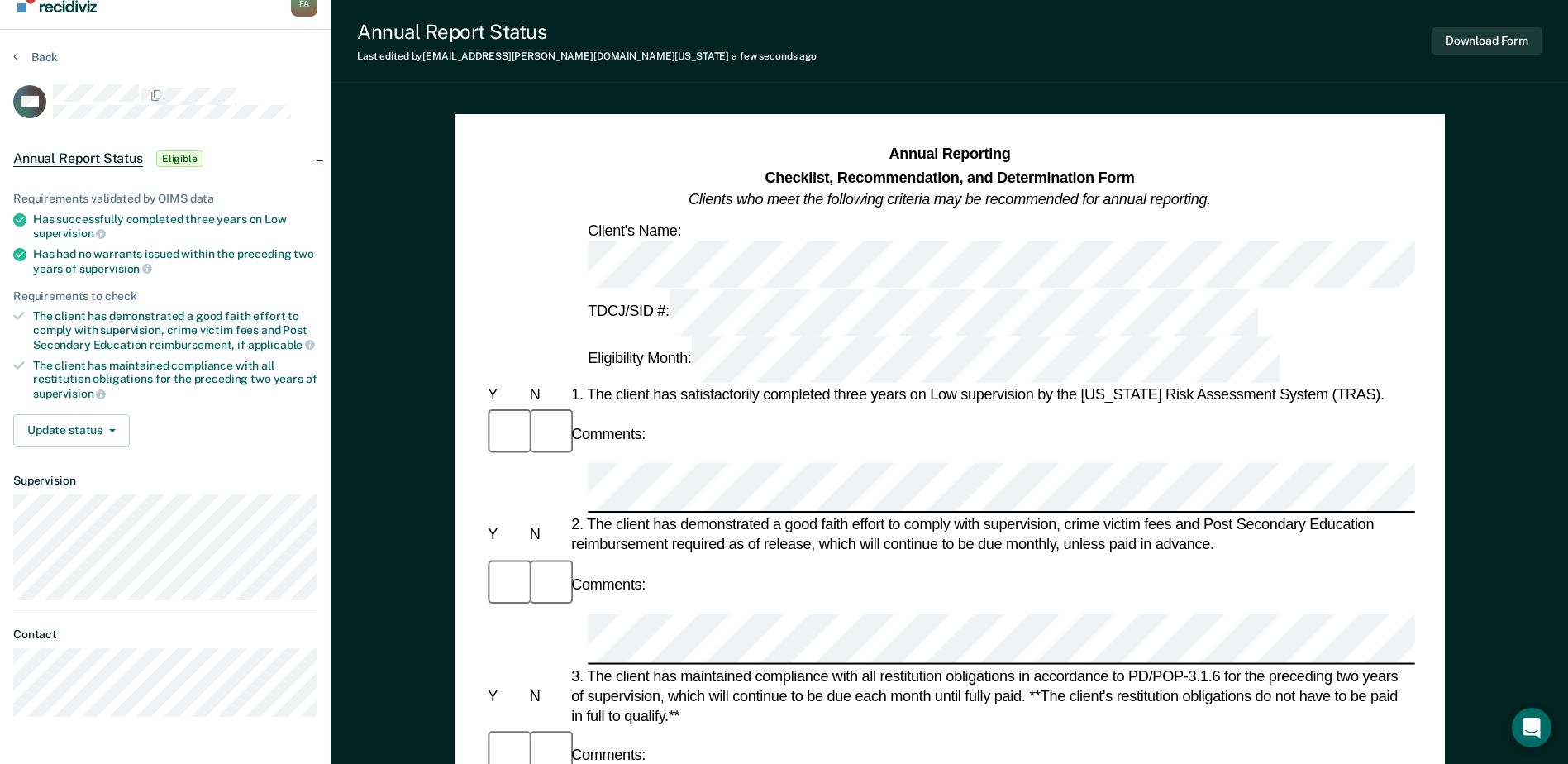
scroll to position [0, 0]
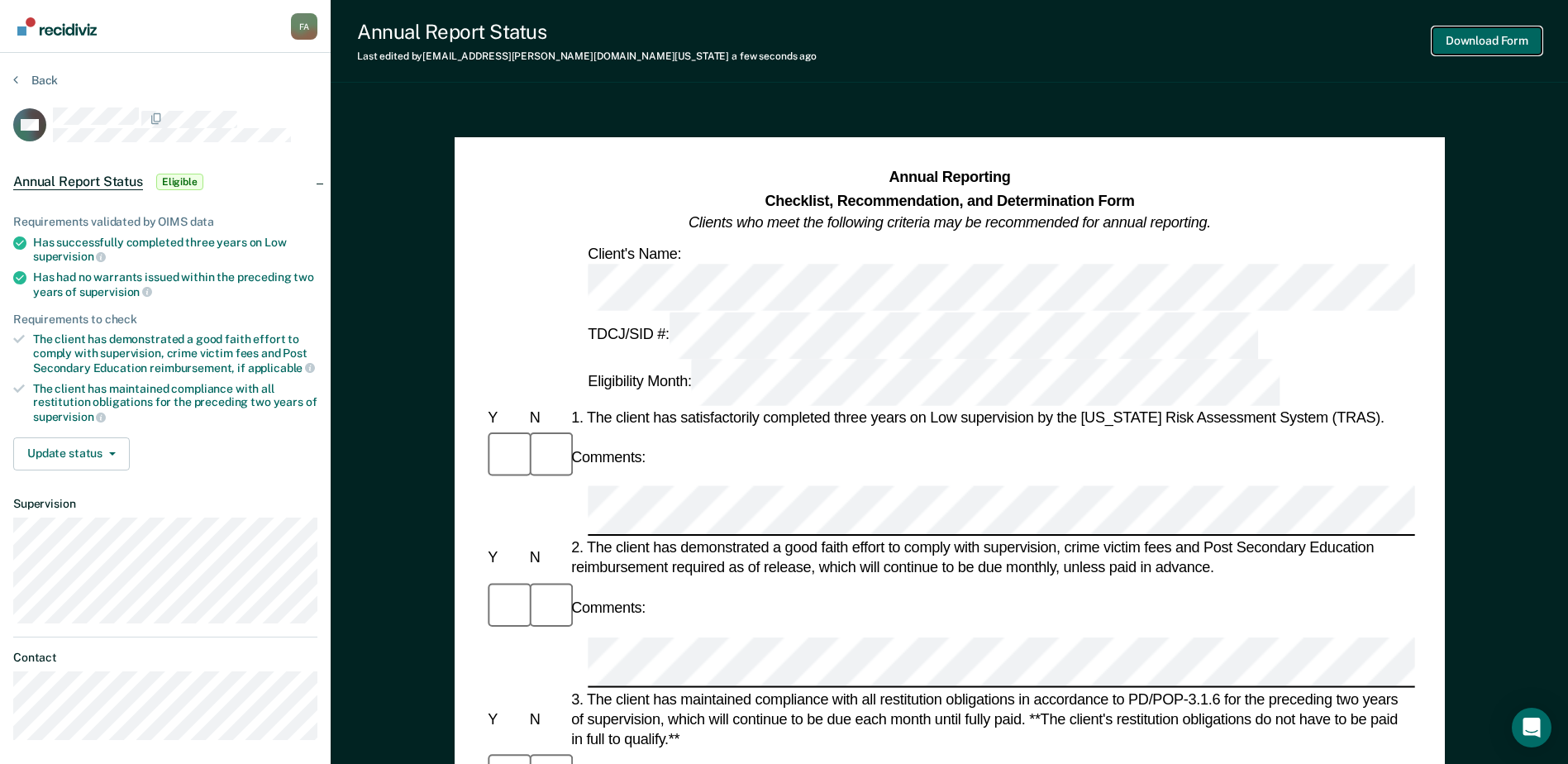
click at [1475, 34] on button "Download Form" at bounding box center [1487, 41] width 109 height 27
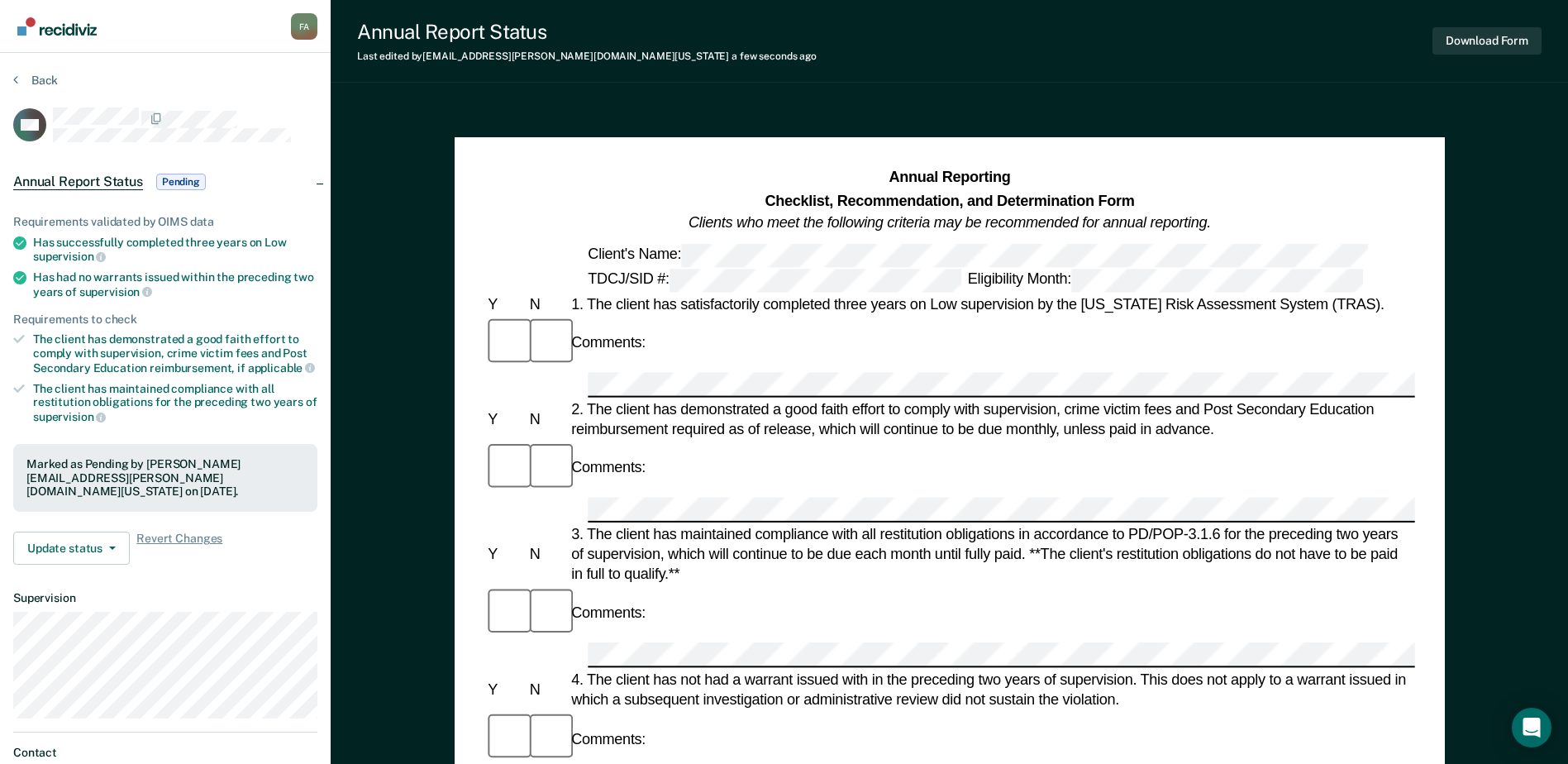
click at [60, 34] on img "Go to Recidiviz Home" at bounding box center [57, 26] width 79 height 19
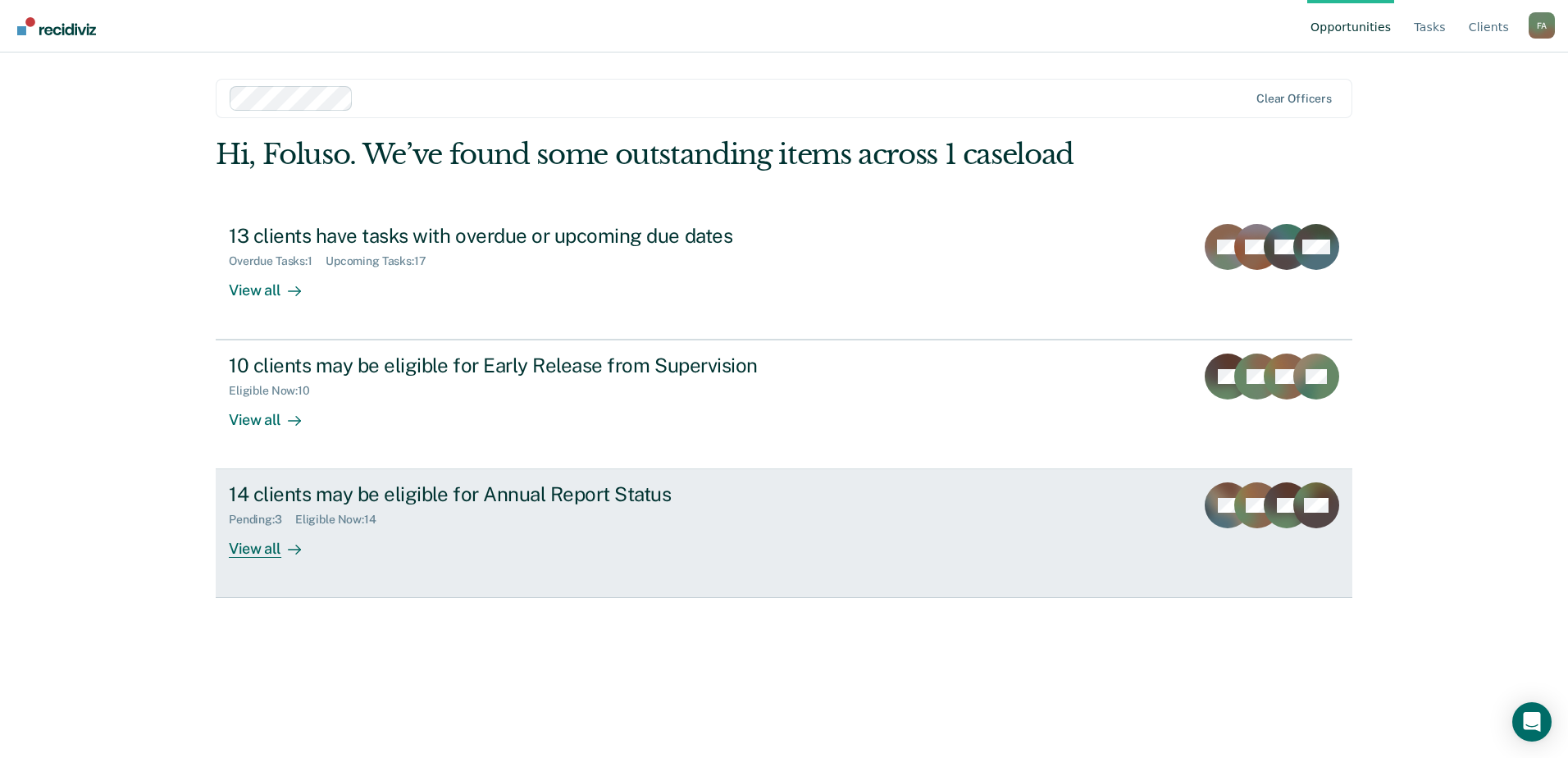
click at [342, 490] on div "14 clients may be eligible for Annual Report Status" at bounding box center [517, 494] width 576 height 24
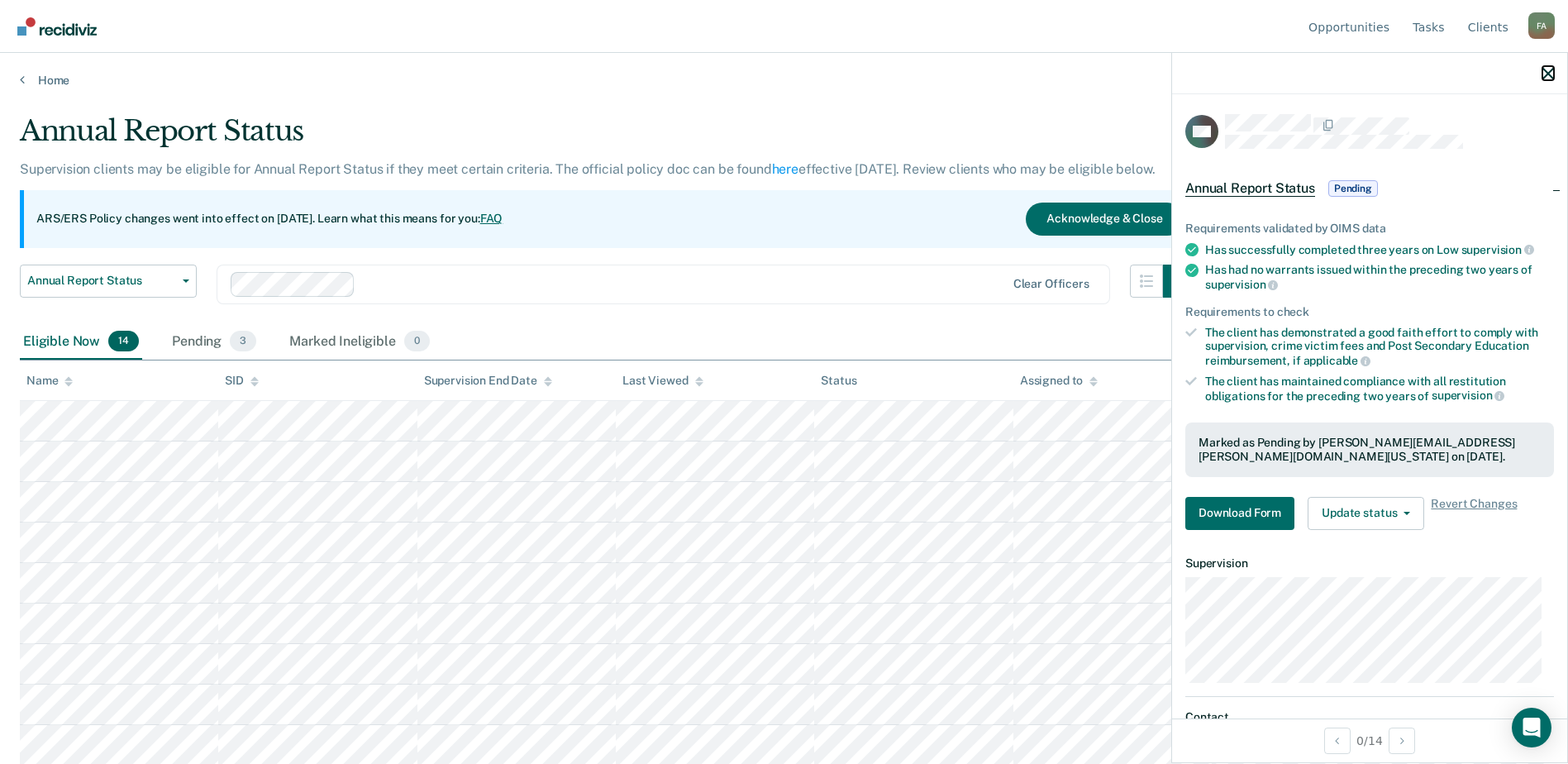
click at [1547, 71] on icon "button" at bounding box center [1548, 73] width 12 height 12
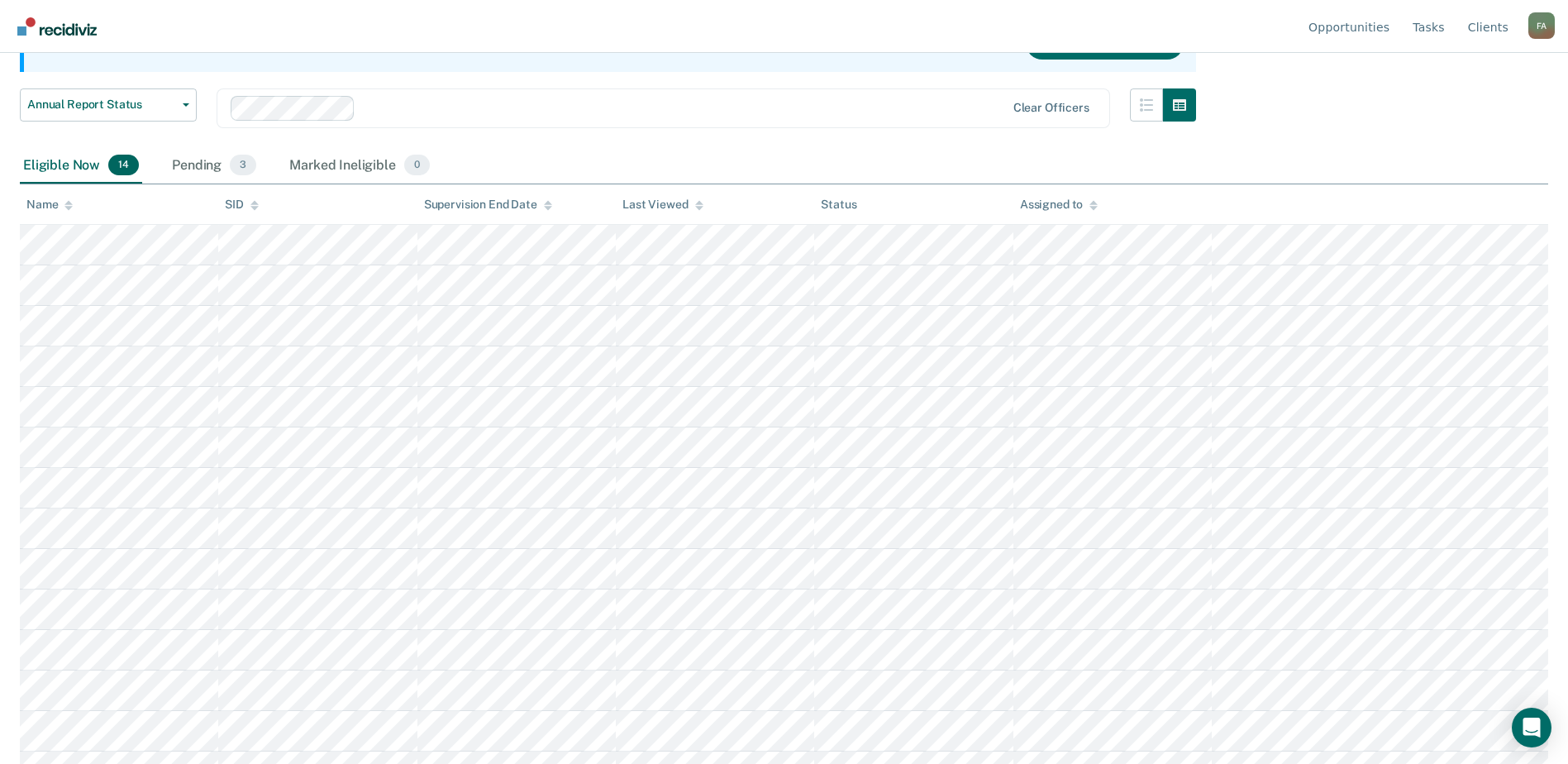
scroll to position [204, 0]
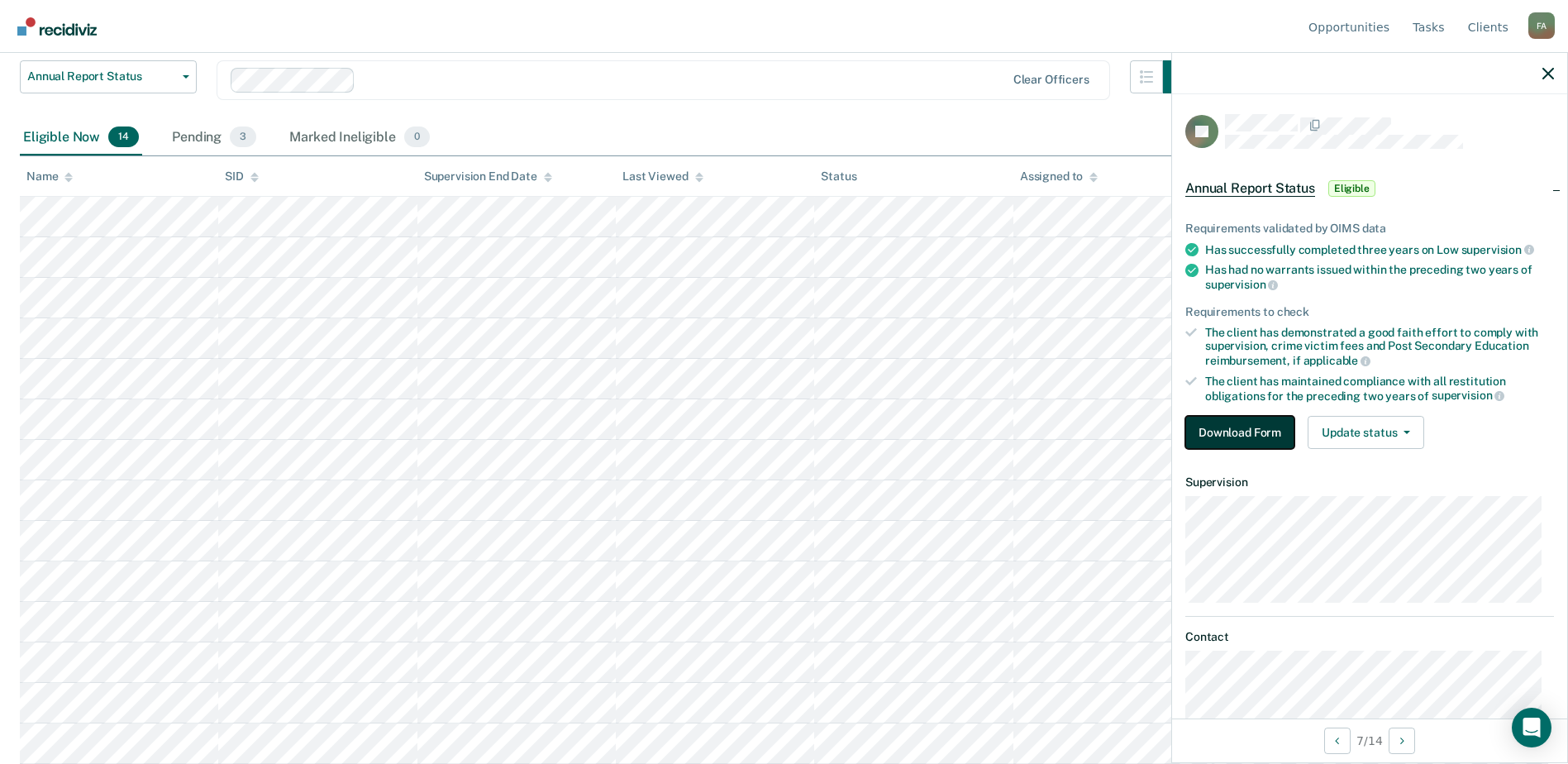
click at [1268, 434] on button "Download Form" at bounding box center [1240, 433] width 109 height 33
